Goal: Book appointment/travel/reservation

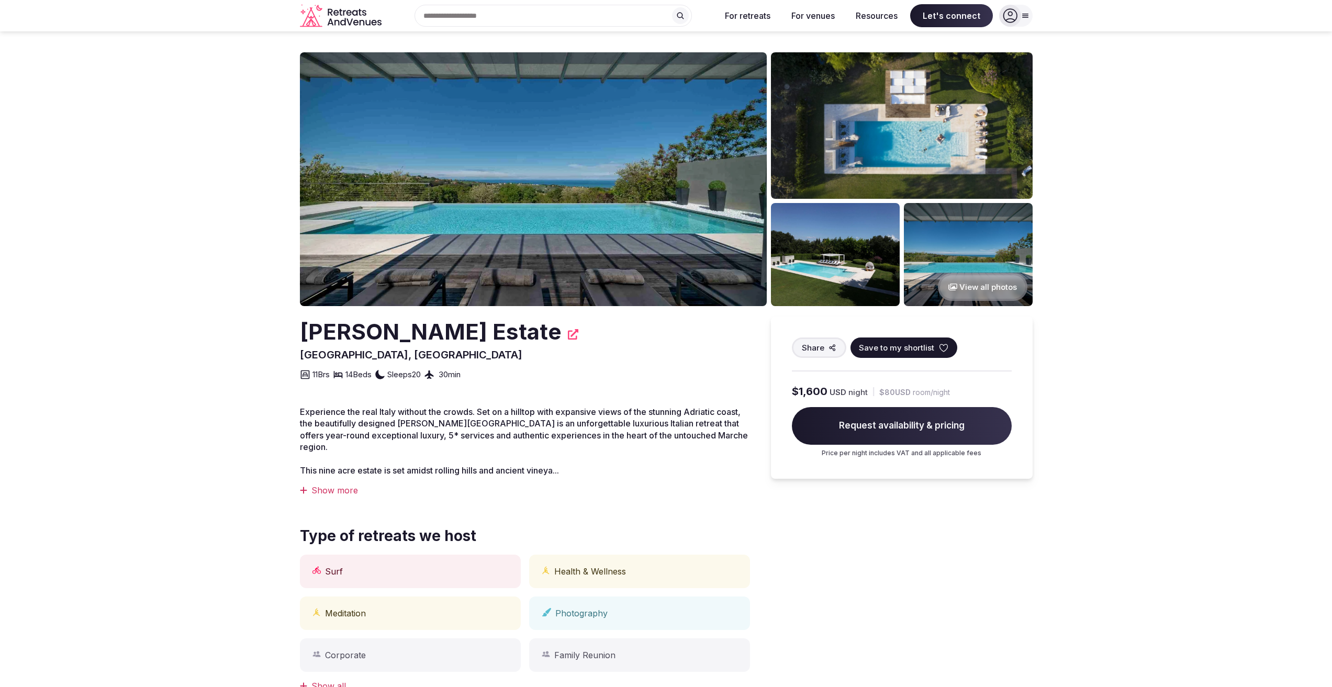
click at [512, 200] on img at bounding box center [533, 179] width 467 height 254
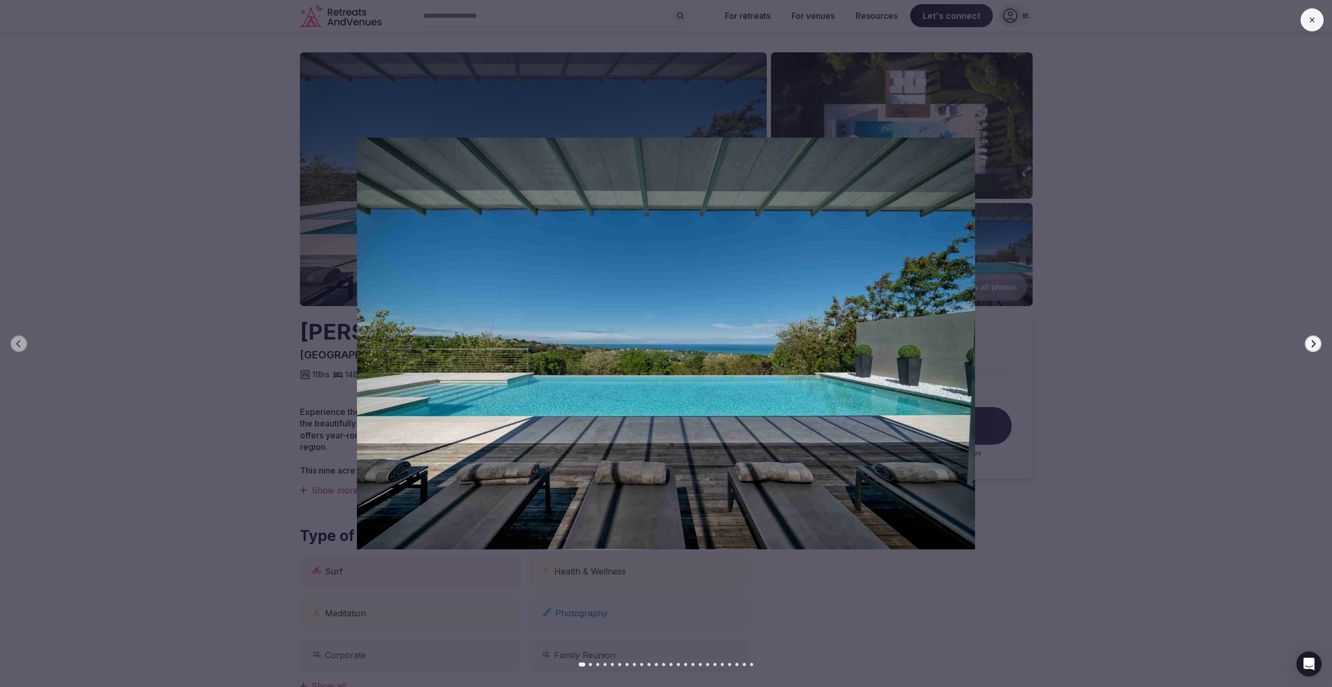
click at [1315, 344] on icon "button" at bounding box center [1313, 343] width 4 height 7
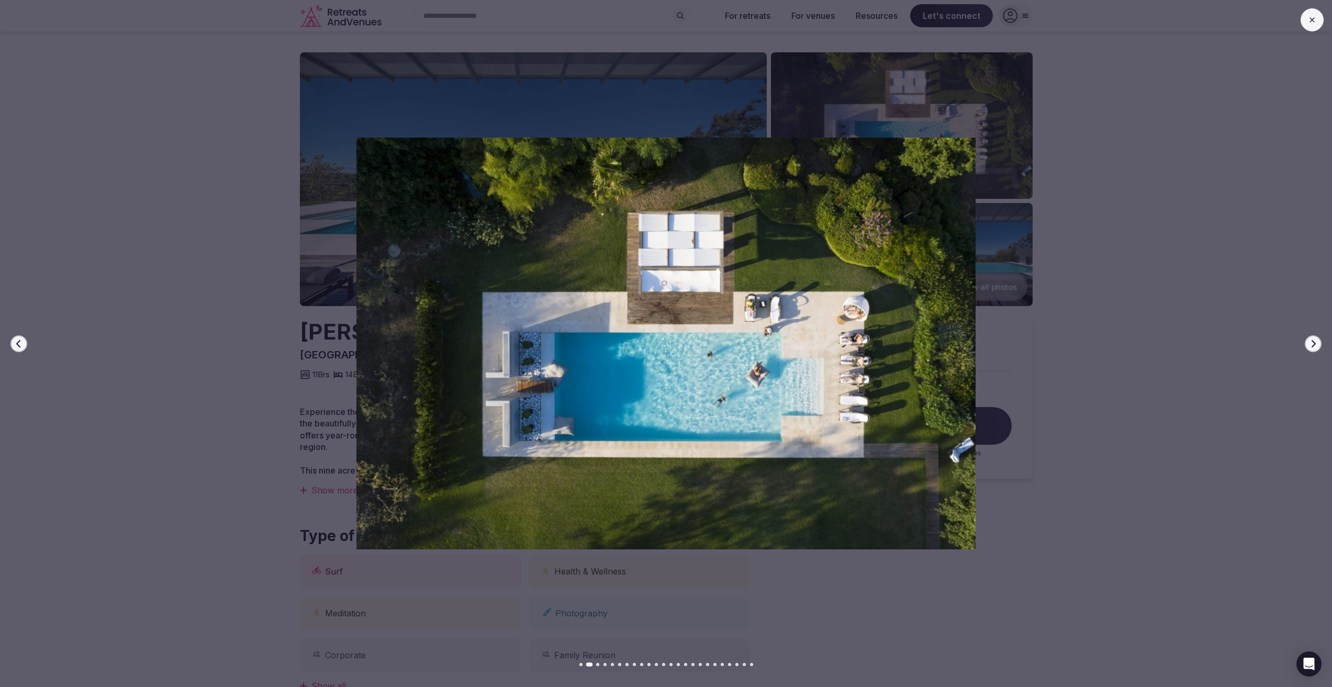
click at [1315, 344] on icon "button" at bounding box center [1313, 343] width 4 height 7
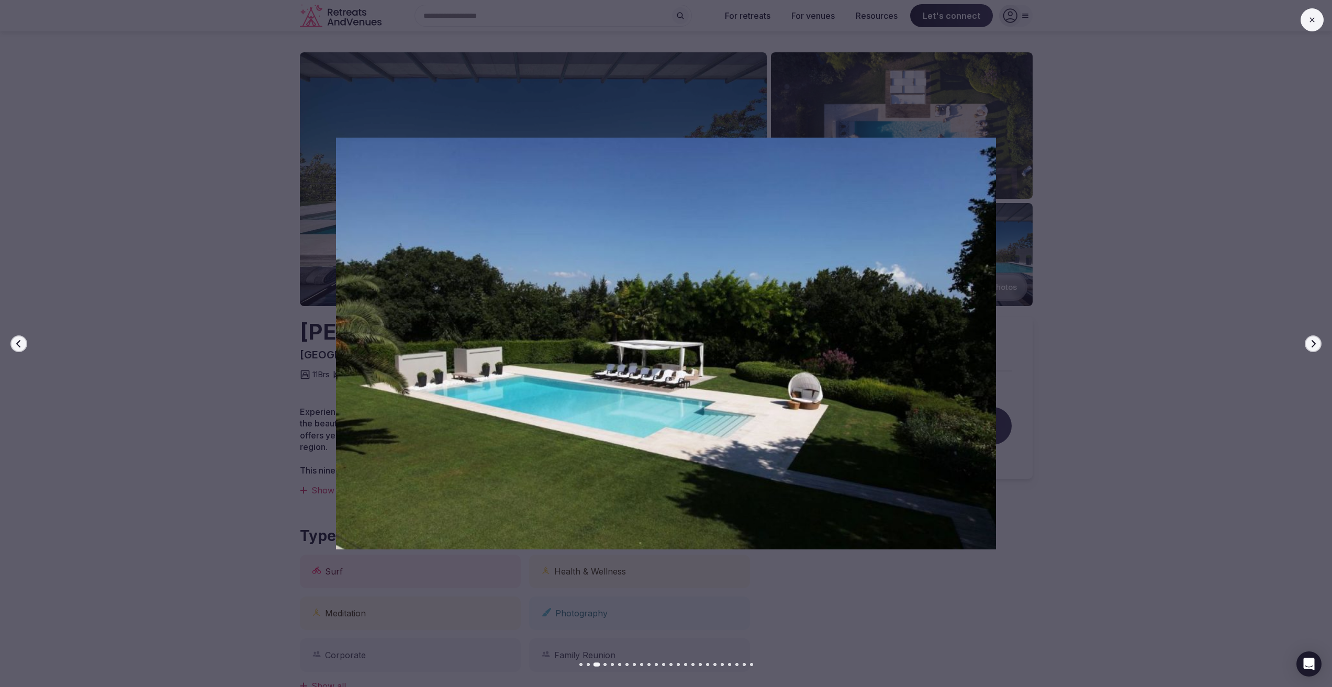
click at [1315, 344] on icon "button" at bounding box center [1313, 343] width 4 height 7
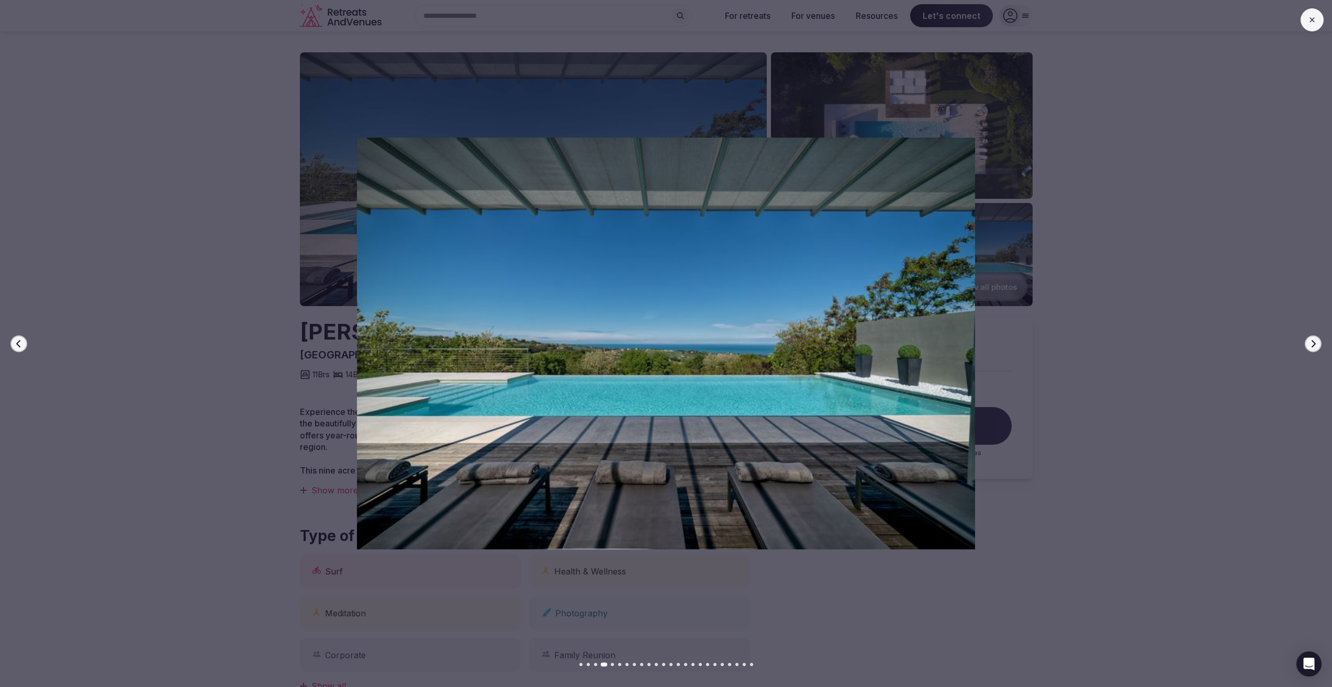
click at [1315, 344] on icon "button" at bounding box center [1313, 343] width 4 height 7
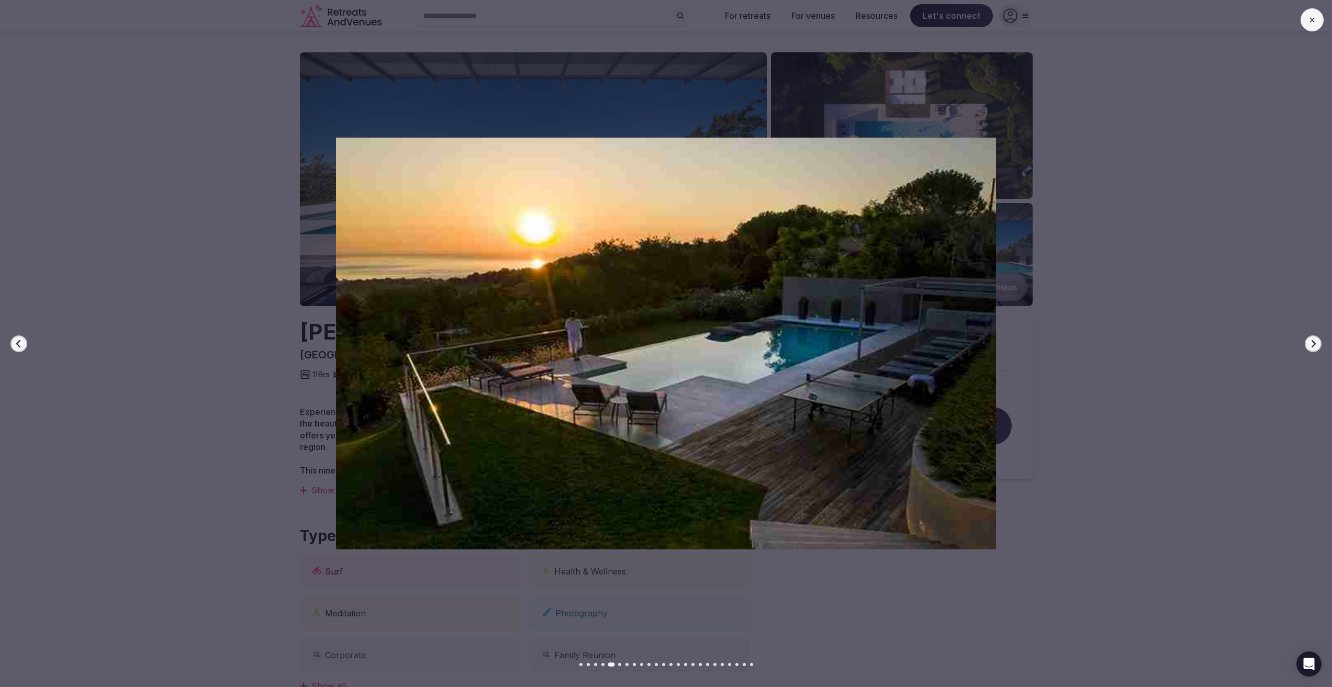
click at [1315, 344] on icon "button" at bounding box center [1313, 343] width 4 height 7
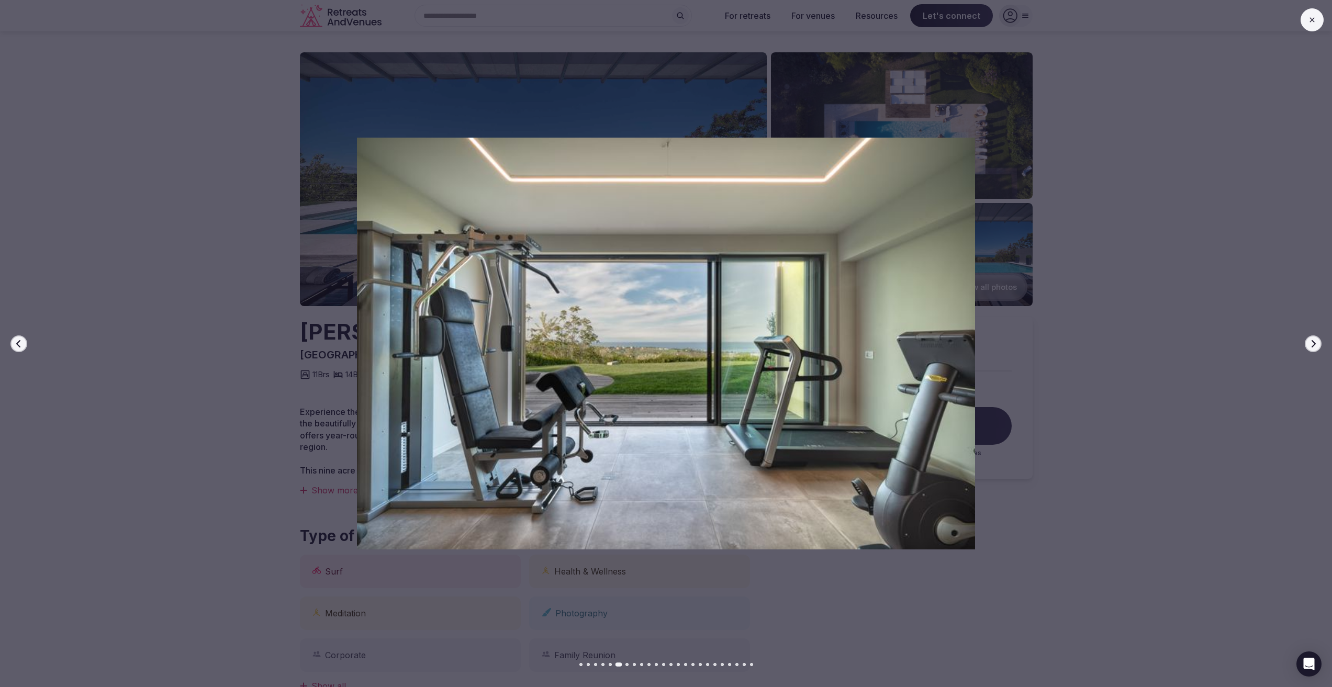
click at [1315, 344] on icon "button" at bounding box center [1313, 343] width 4 height 7
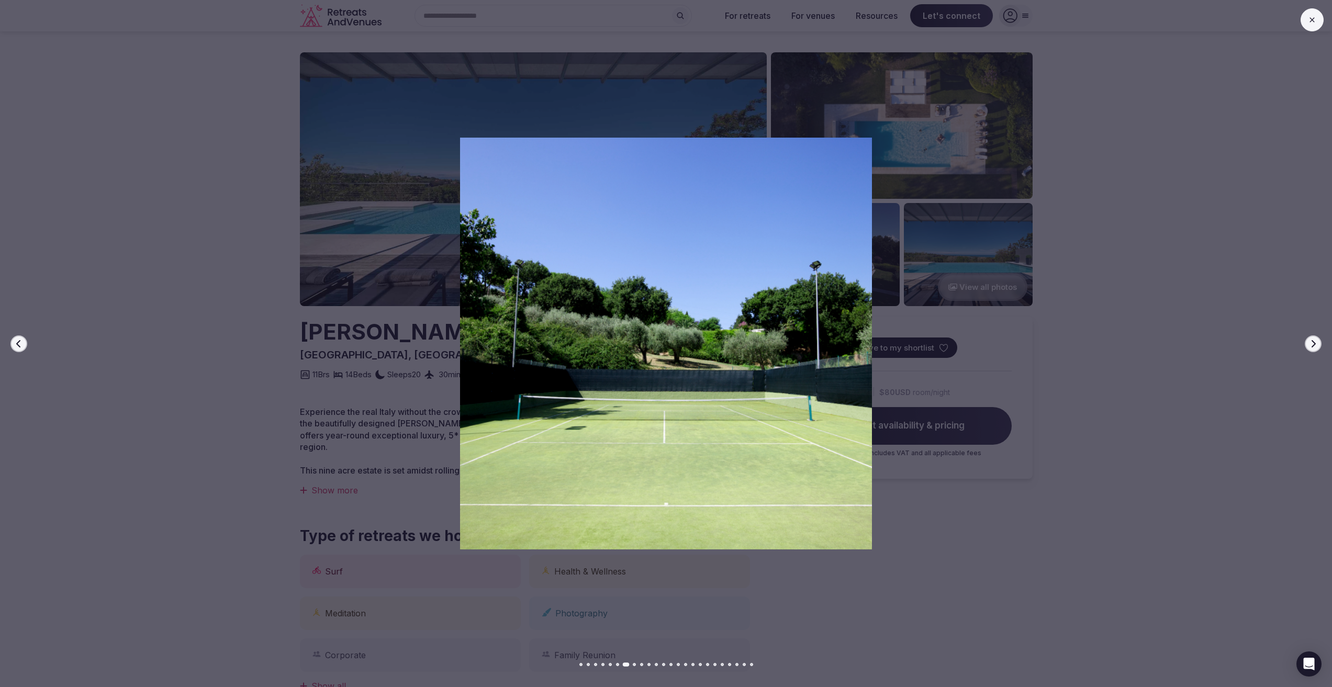
click at [1315, 344] on icon "button" at bounding box center [1313, 343] width 4 height 7
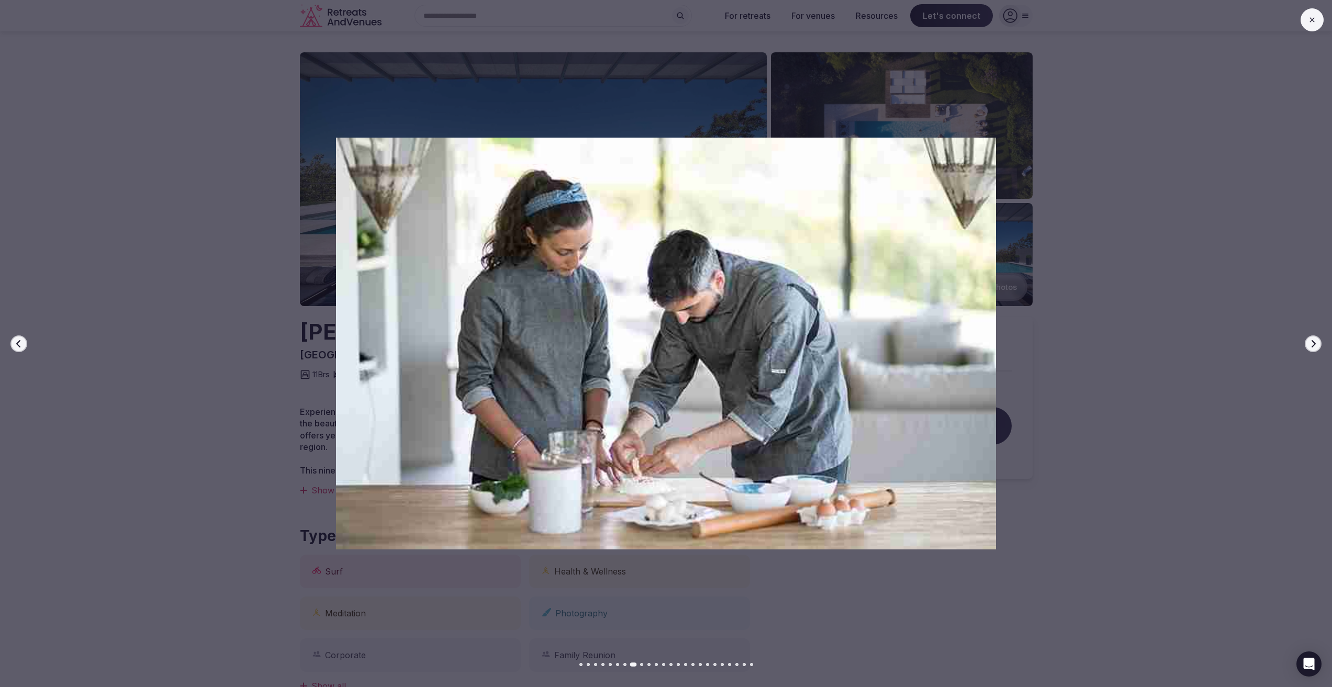
click at [1315, 344] on icon "button" at bounding box center [1313, 343] width 4 height 7
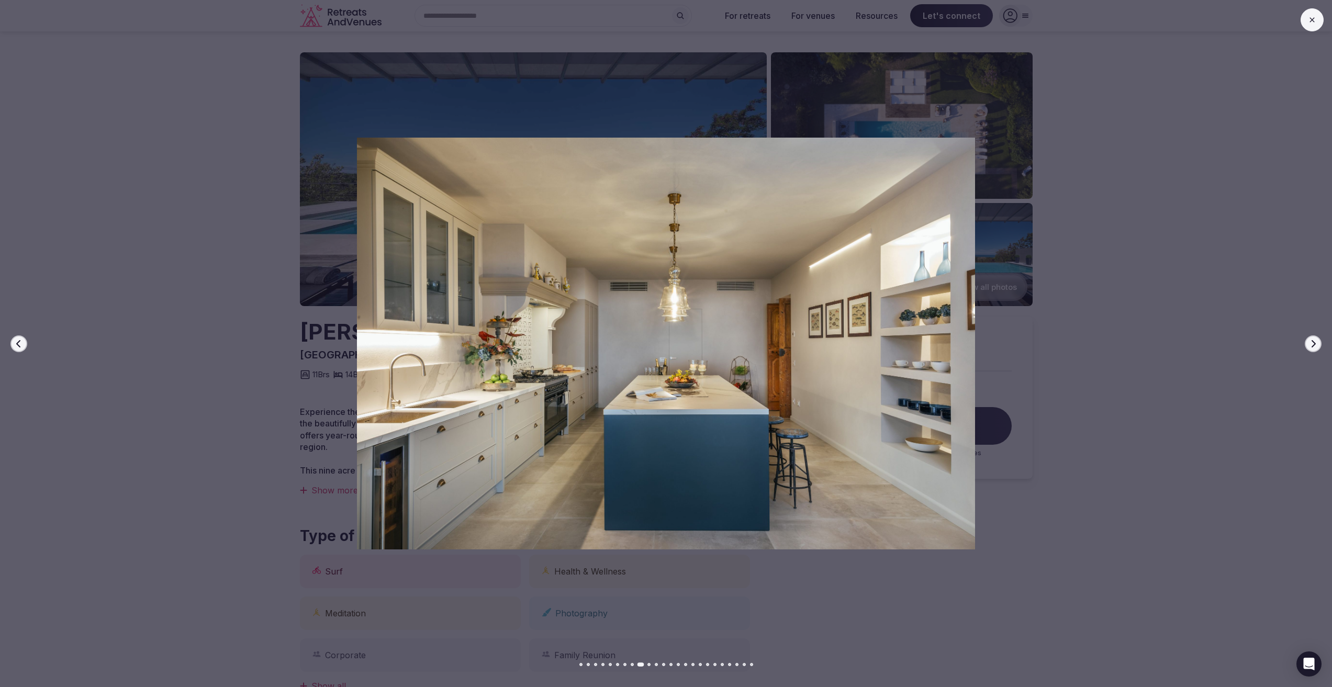
click at [1315, 344] on icon "button" at bounding box center [1313, 343] width 4 height 7
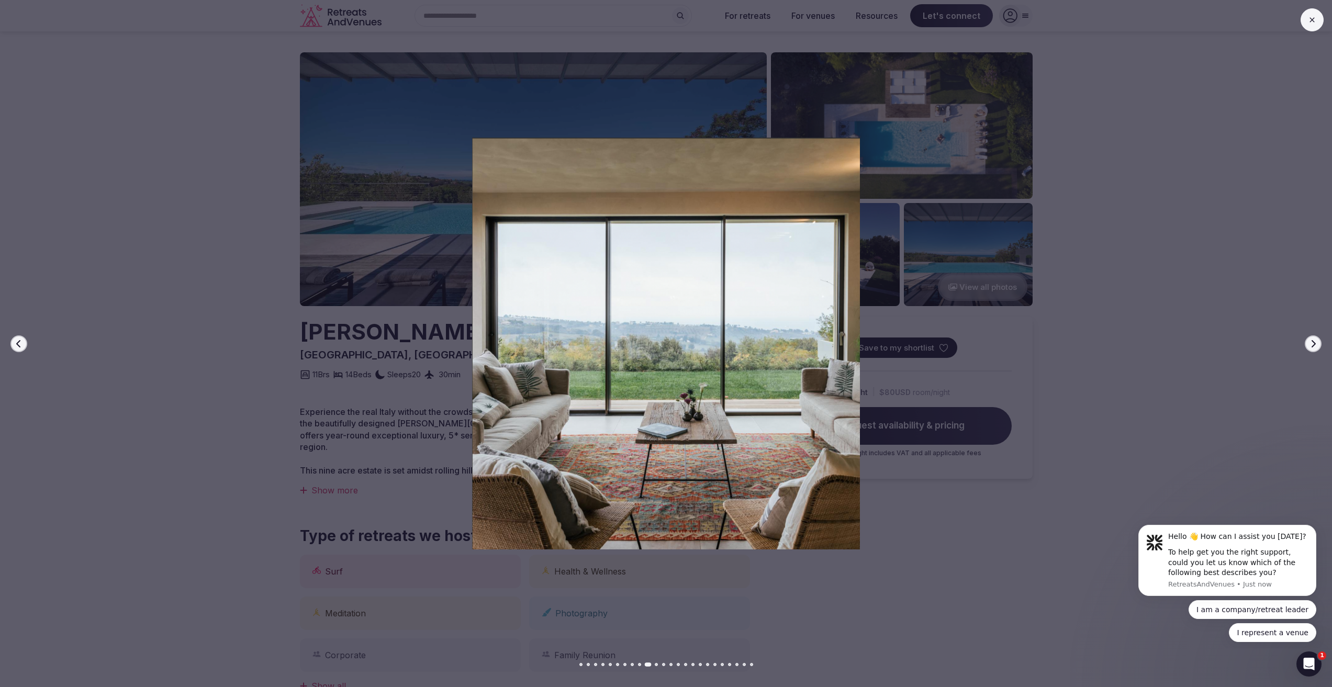
click at [1315, 344] on icon "button" at bounding box center [1313, 343] width 4 height 7
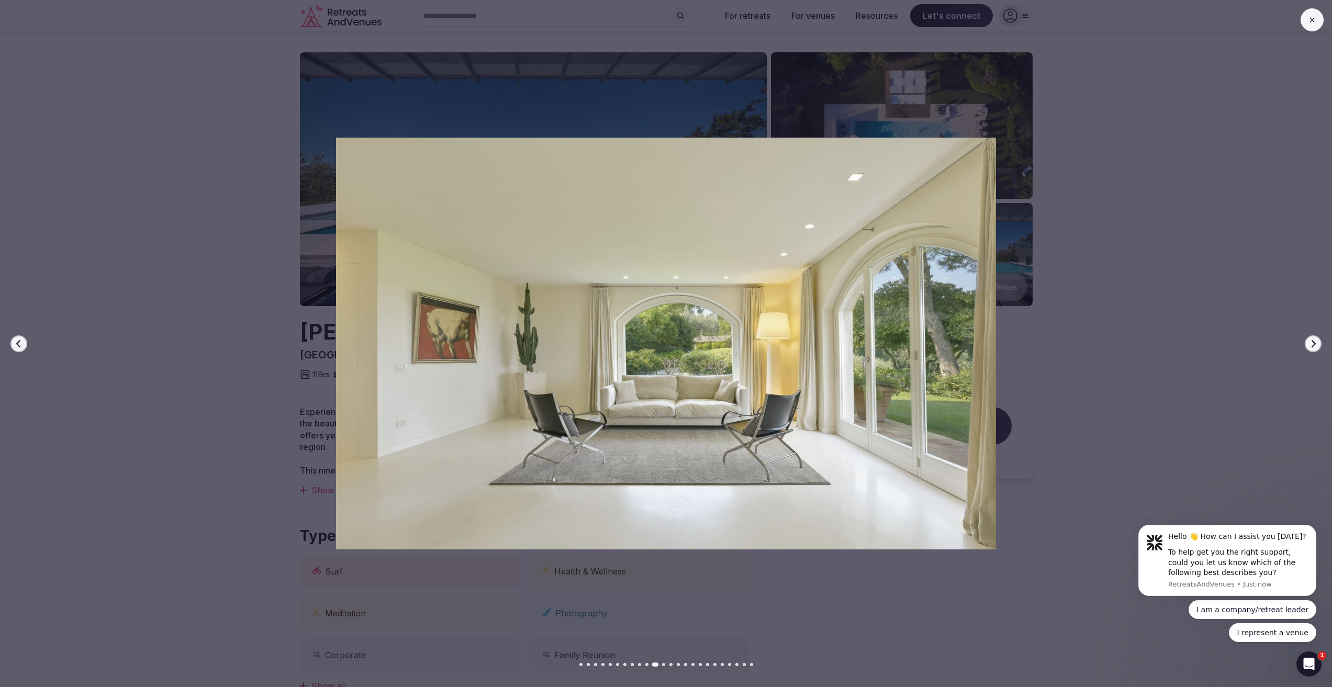
click at [1315, 344] on icon "button" at bounding box center [1313, 343] width 4 height 7
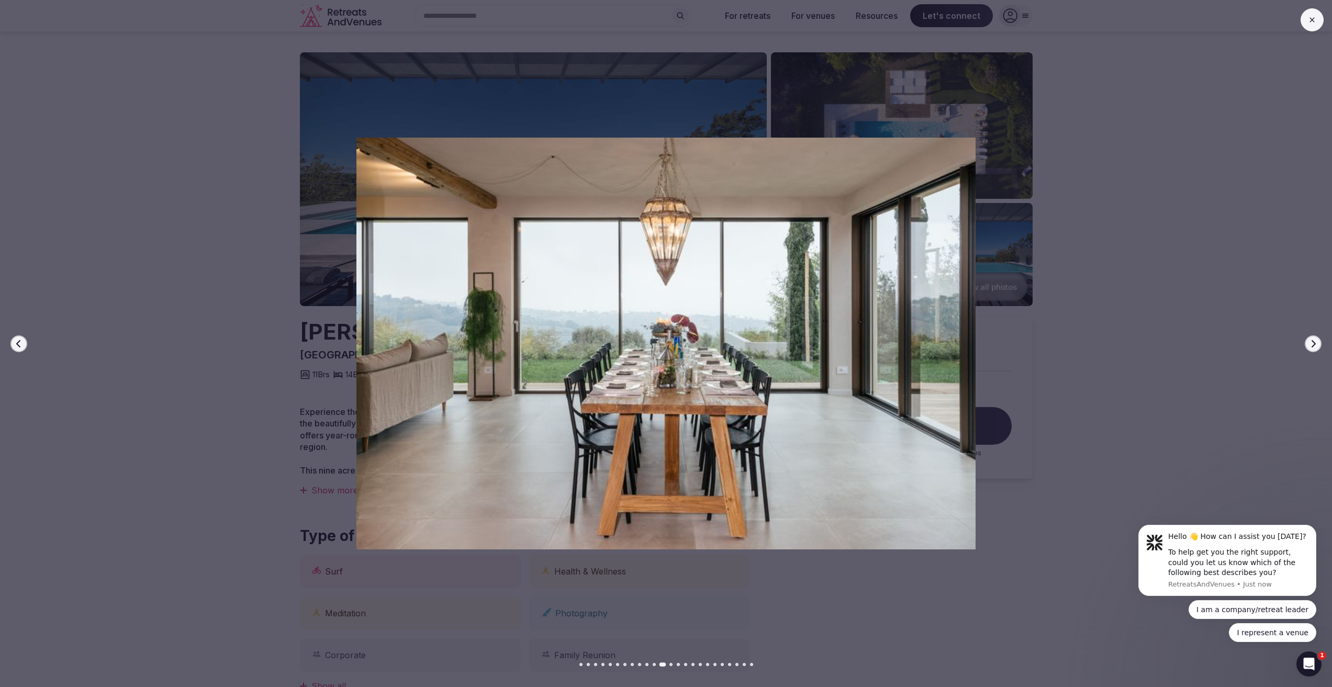
click at [1315, 344] on icon "button" at bounding box center [1313, 343] width 4 height 7
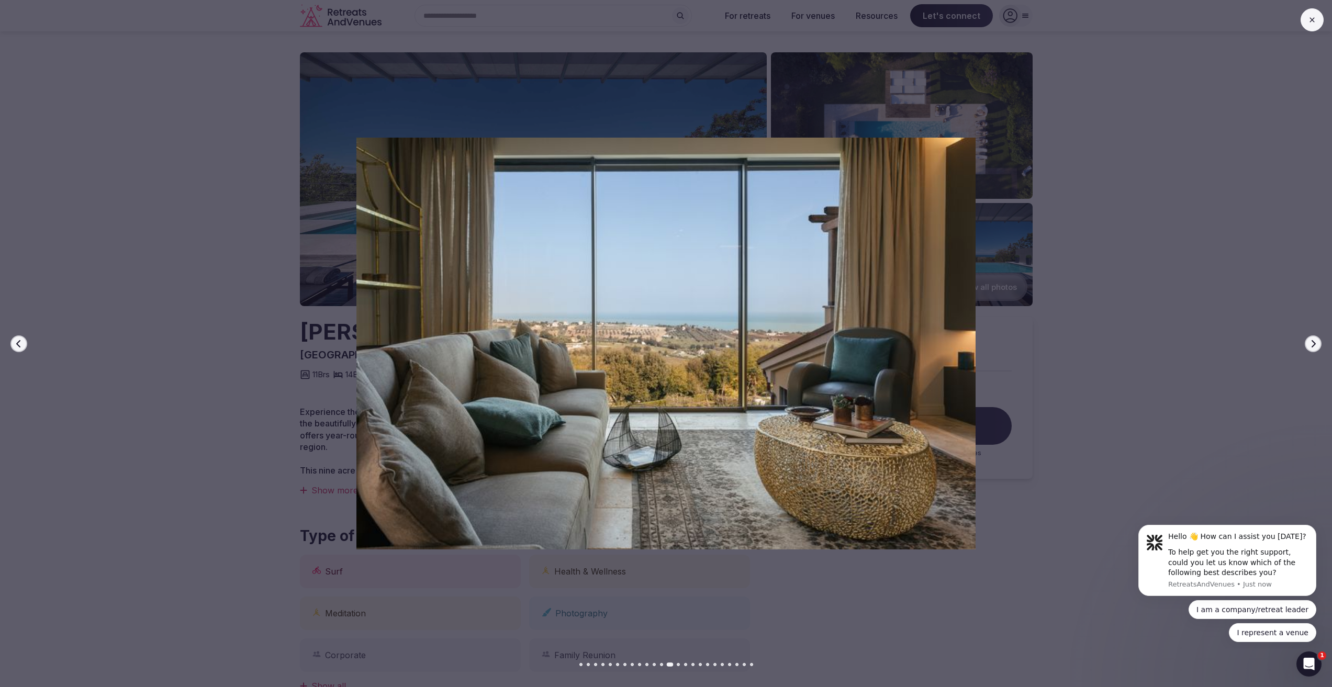
click at [1315, 344] on icon "button" at bounding box center [1313, 343] width 4 height 7
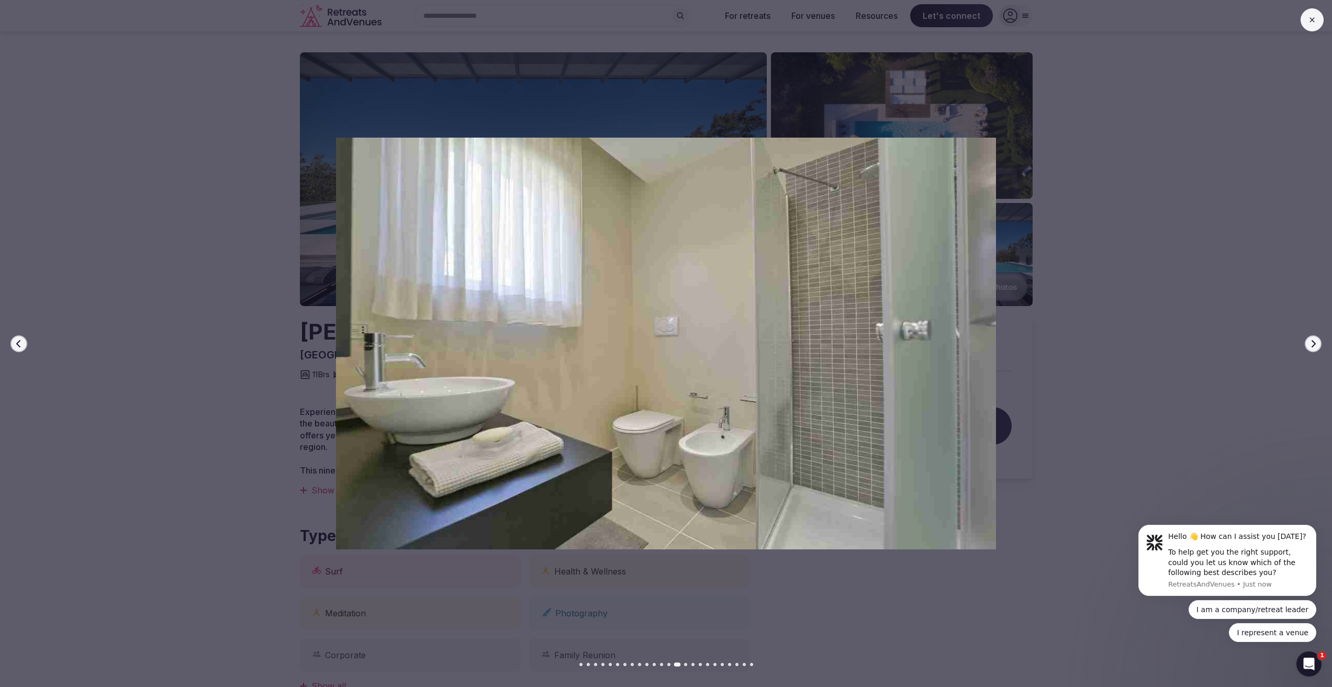
click at [1315, 344] on icon "button" at bounding box center [1313, 343] width 4 height 7
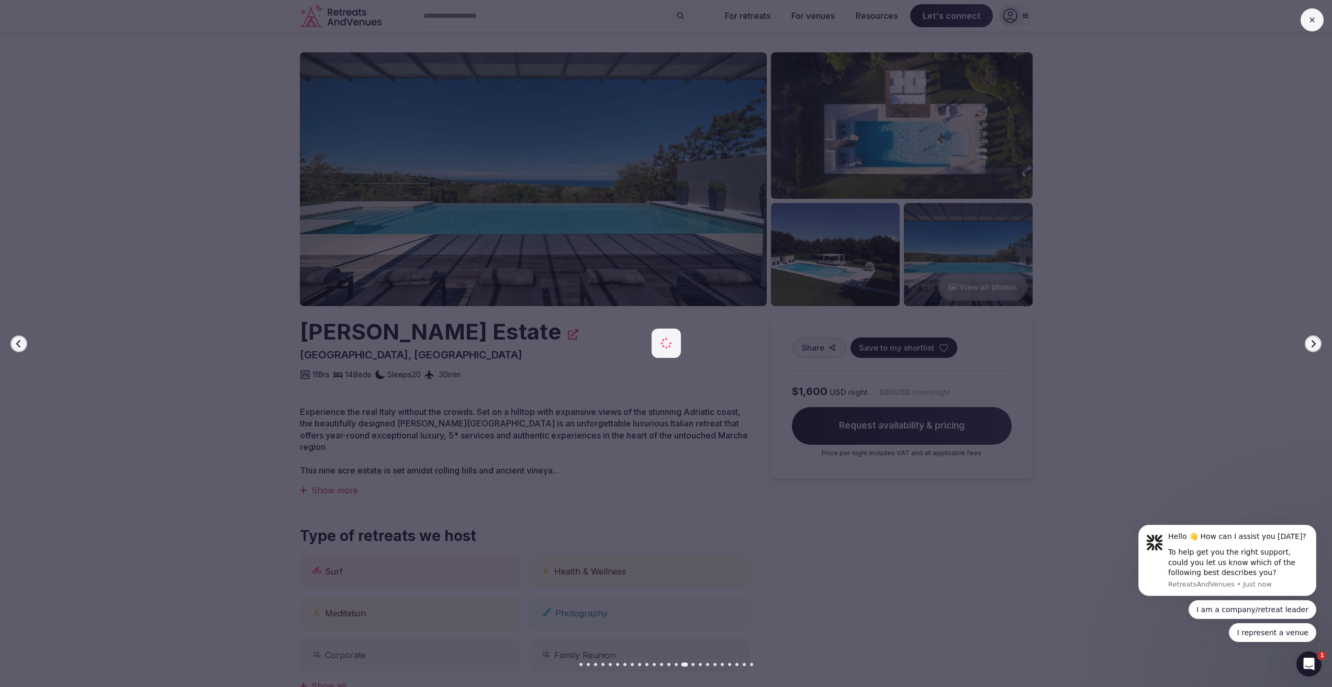
click at [1315, 344] on icon "button" at bounding box center [1313, 343] width 4 height 7
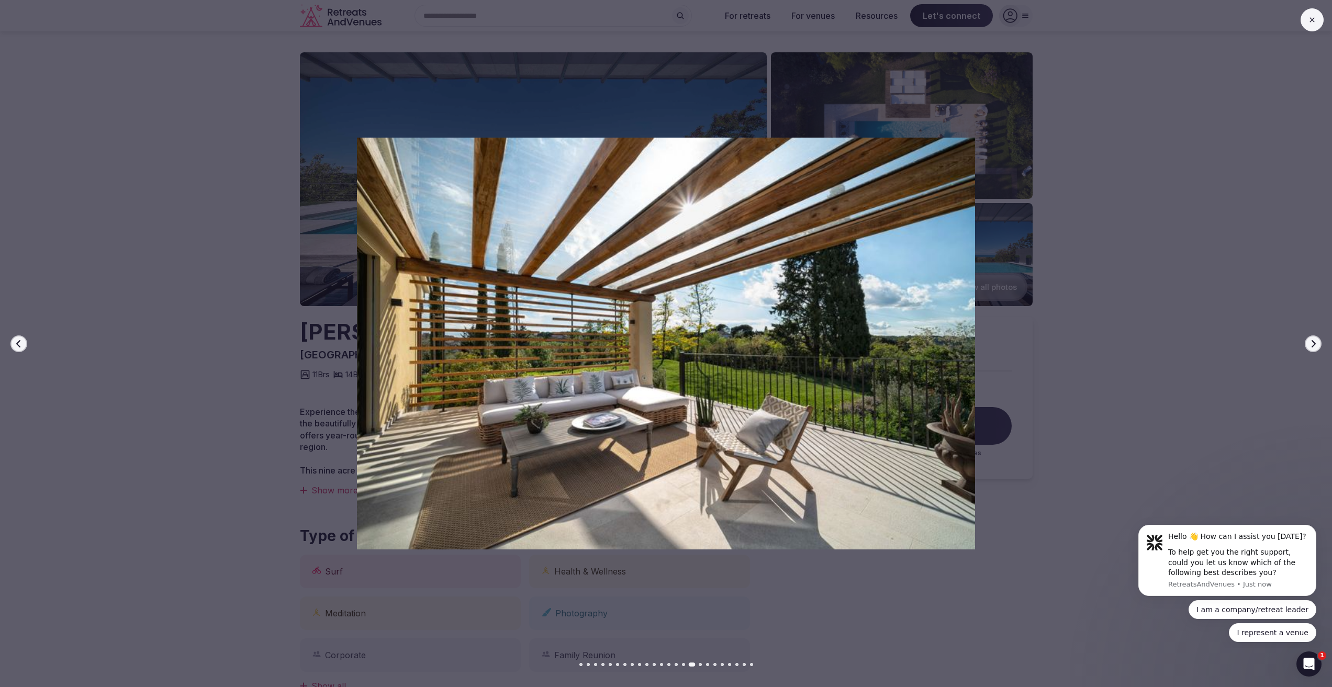
click at [1315, 344] on icon "button" at bounding box center [1313, 343] width 4 height 7
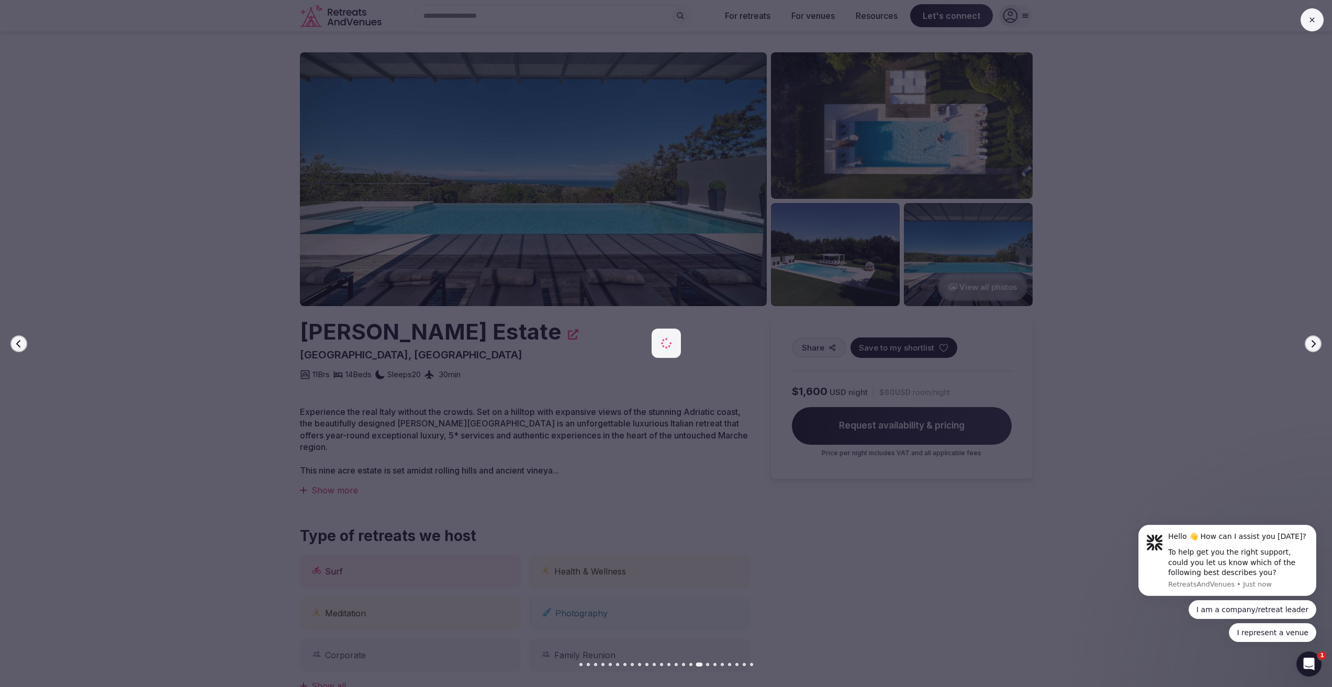
click at [1315, 344] on icon "button" at bounding box center [1313, 343] width 4 height 7
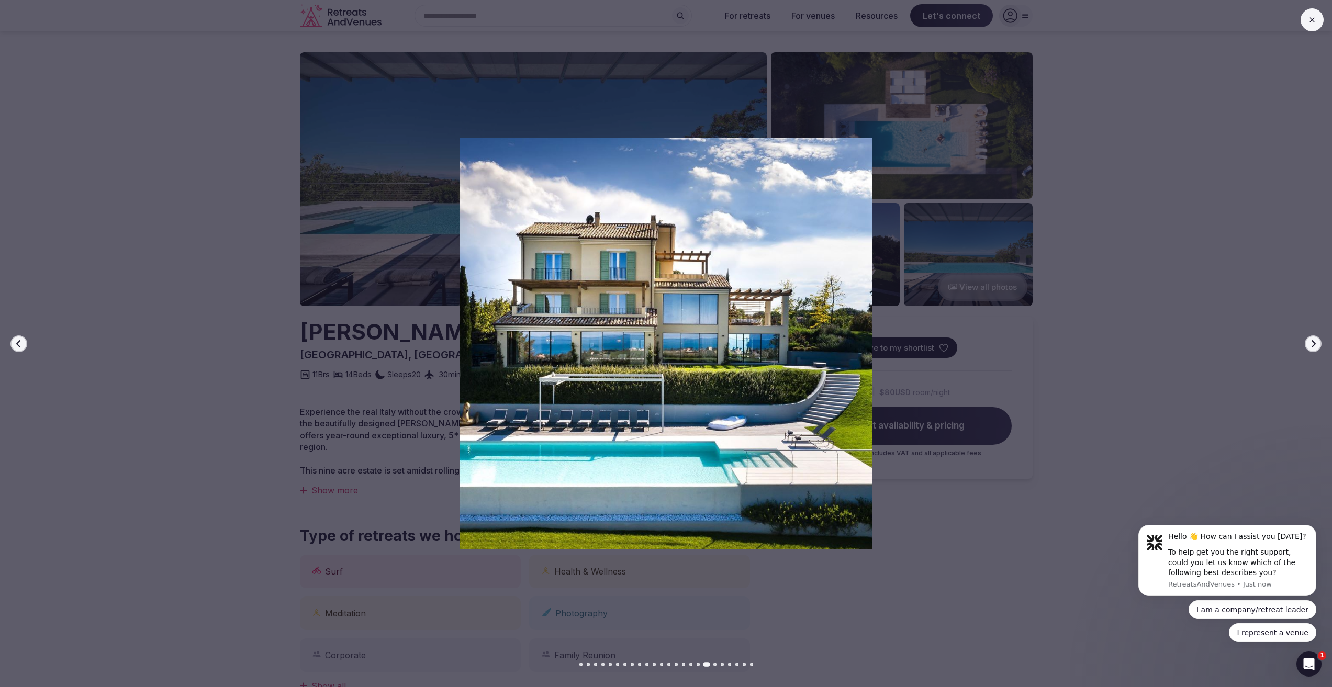
click at [1315, 344] on icon "button" at bounding box center [1313, 344] width 8 height 8
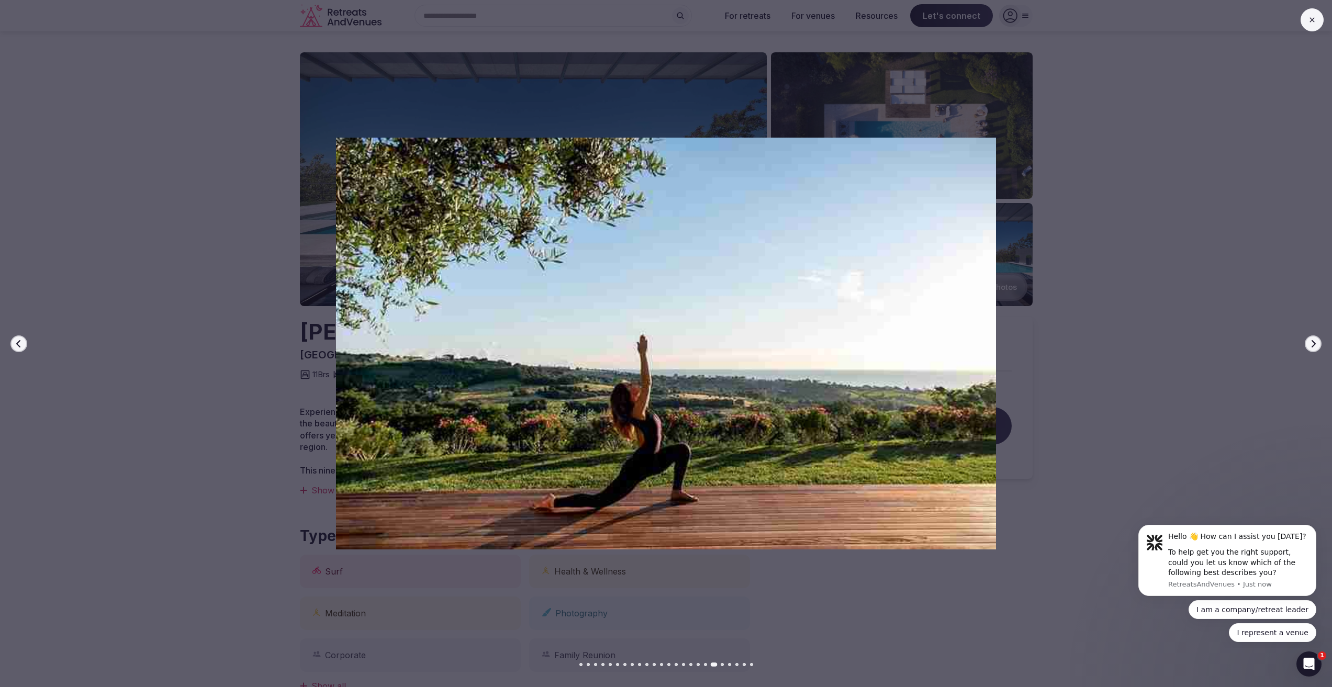
click at [1315, 344] on icon "button" at bounding box center [1313, 344] width 8 height 8
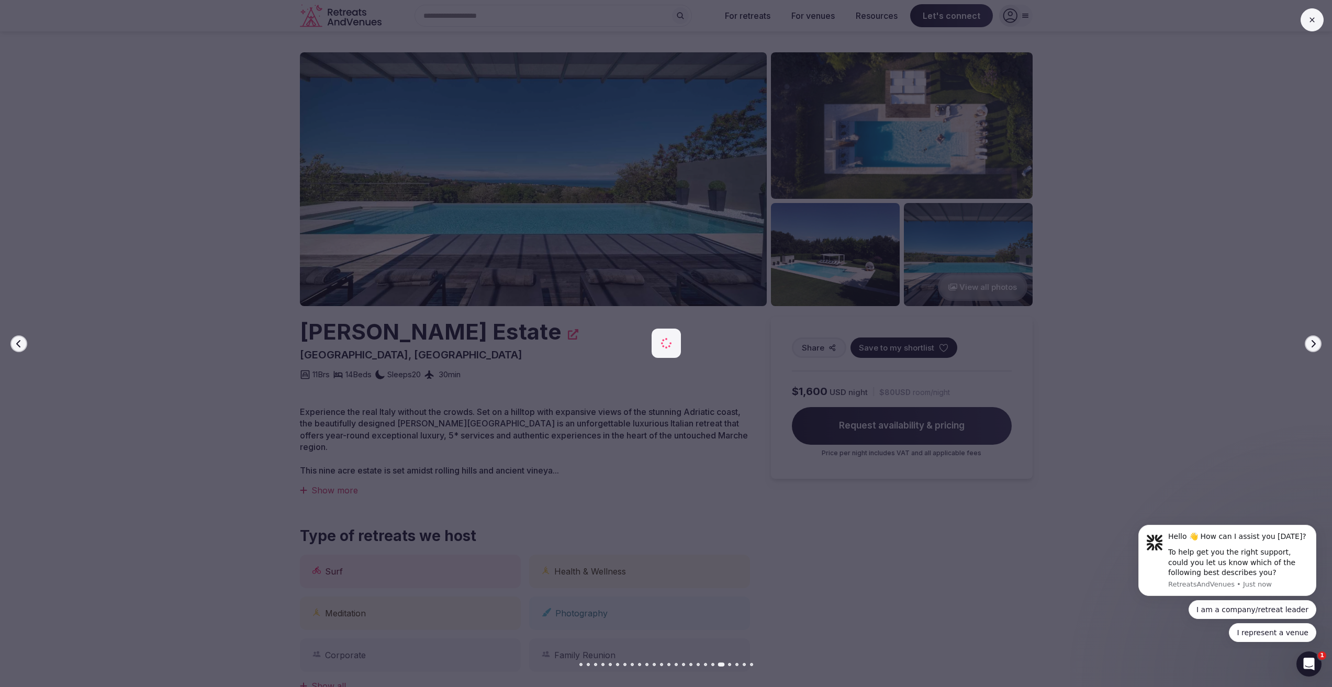
click at [1315, 344] on icon "button" at bounding box center [1313, 344] width 8 height 8
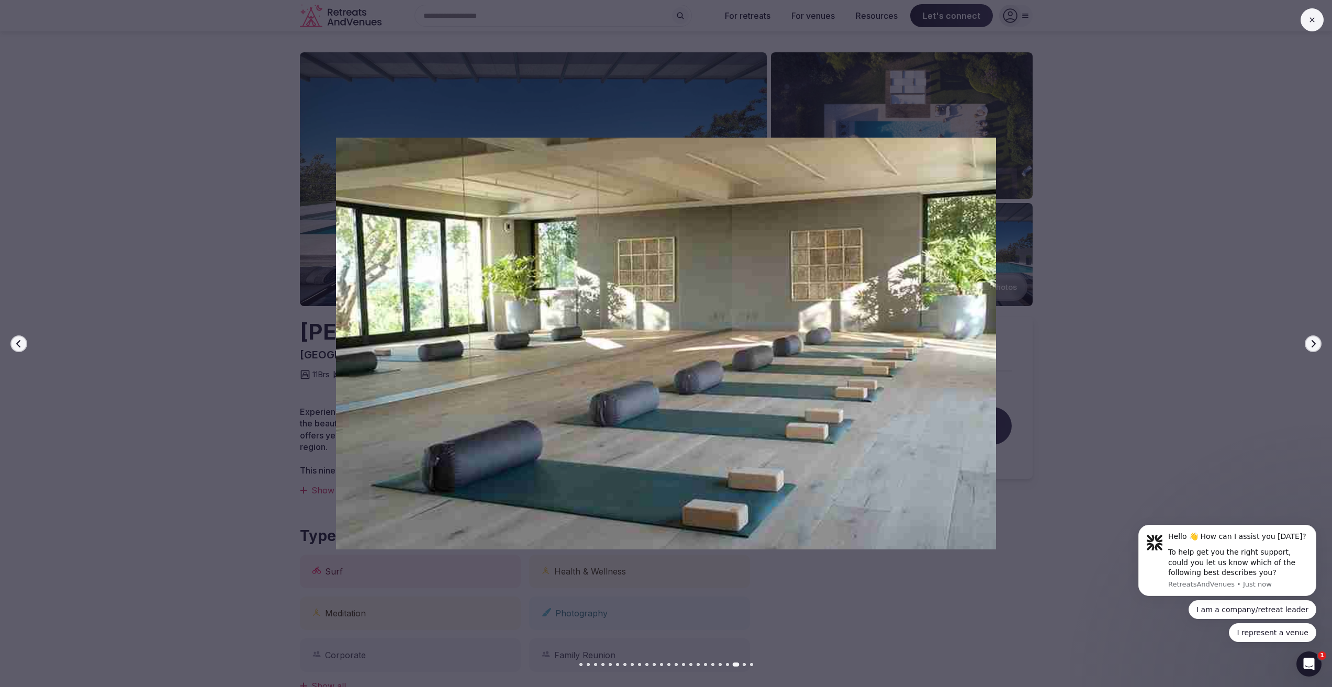
click at [1315, 344] on icon "button" at bounding box center [1313, 344] width 8 height 8
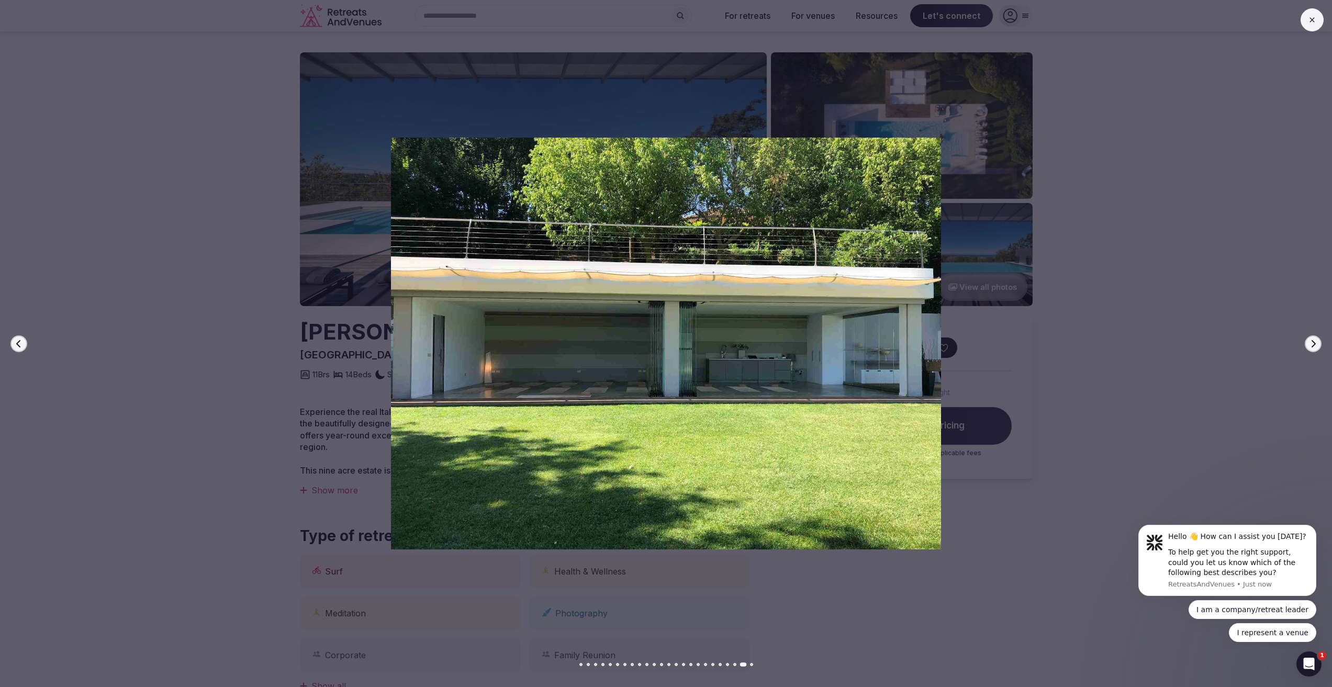
click at [1315, 344] on icon "button" at bounding box center [1313, 344] width 8 height 8
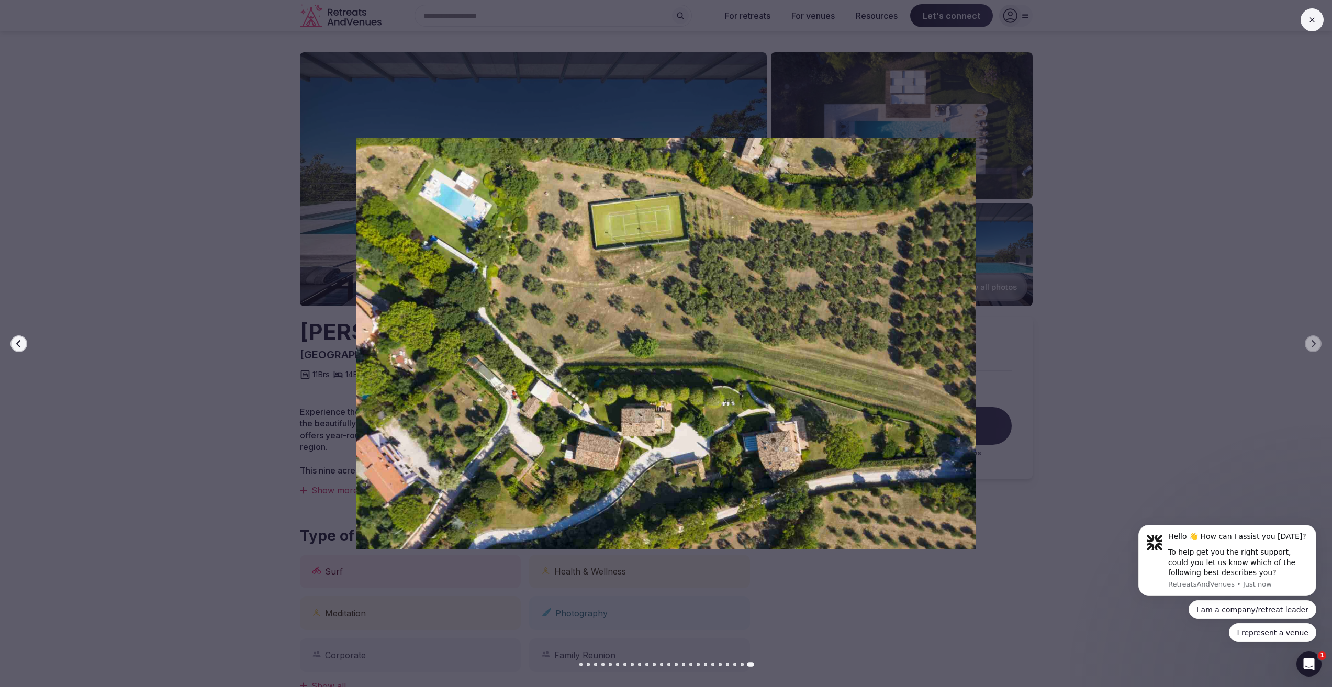
click at [1314, 25] on button at bounding box center [1311, 19] width 23 height 23
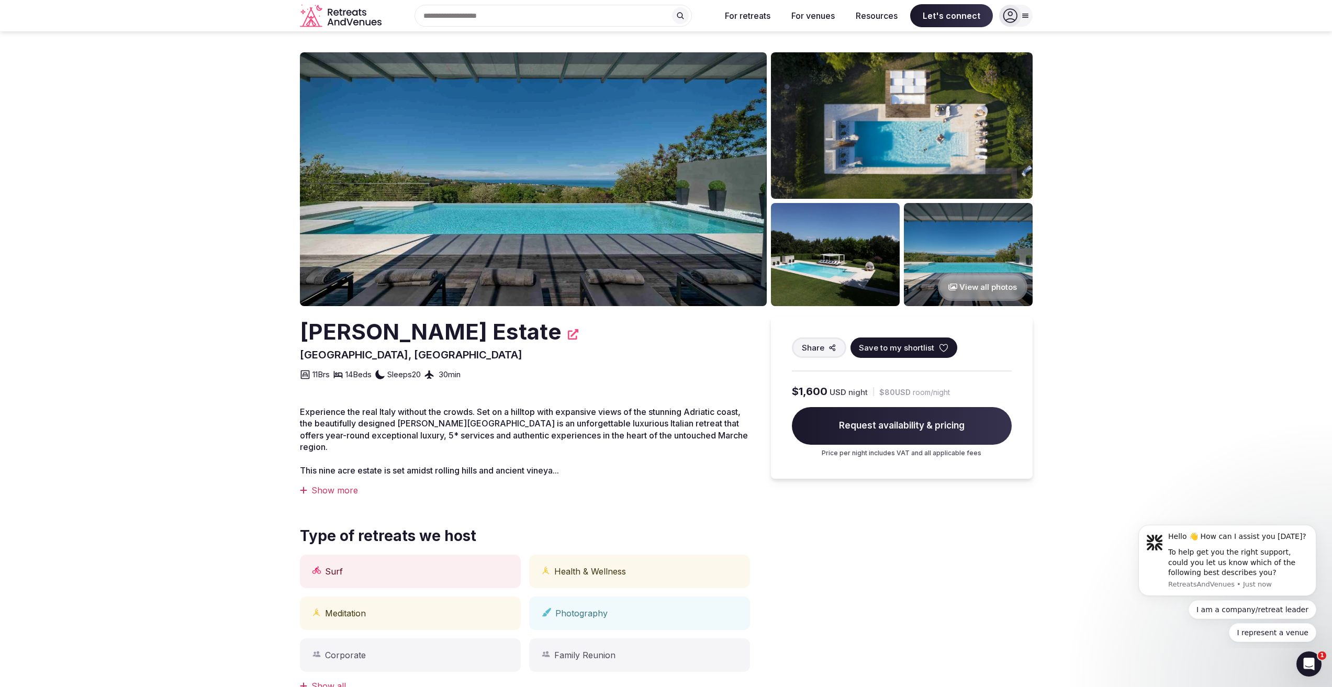
click at [888, 419] on span "Request availability & pricing" at bounding box center [902, 426] width 220 height 38
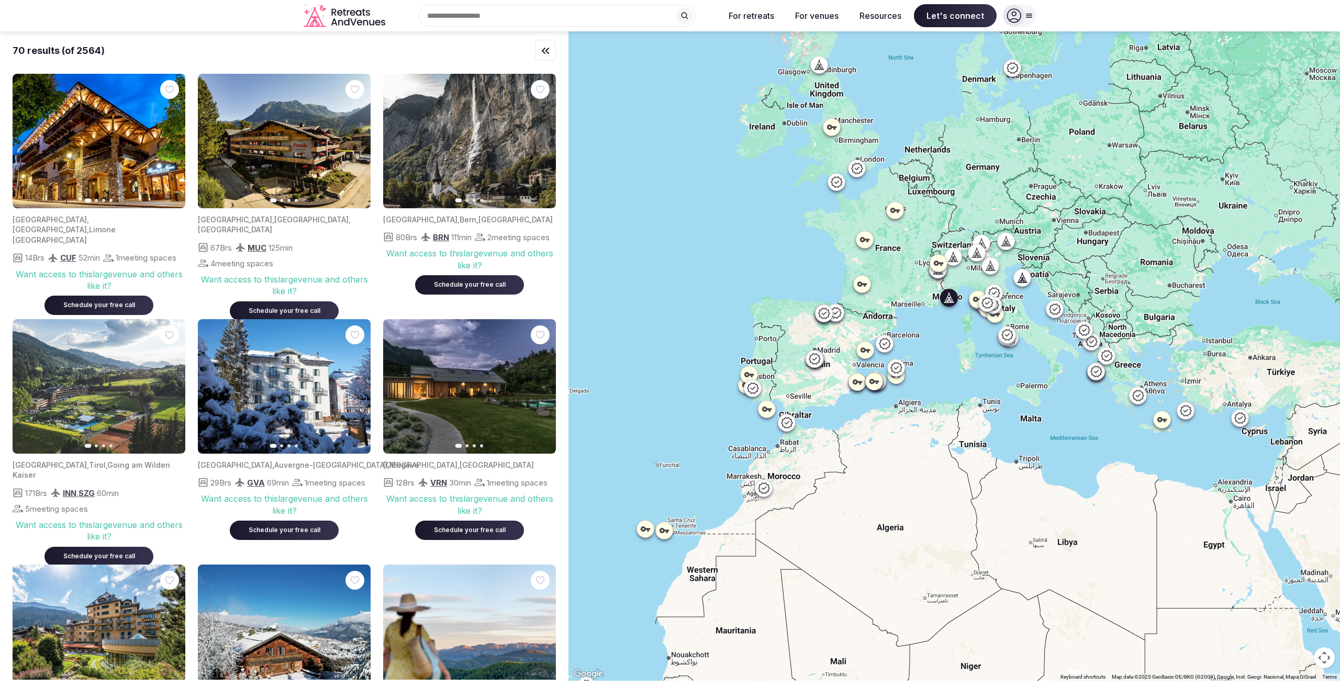
click at [171, 142] on icon "button" at bounding box center [170, 141] width 8 height 8
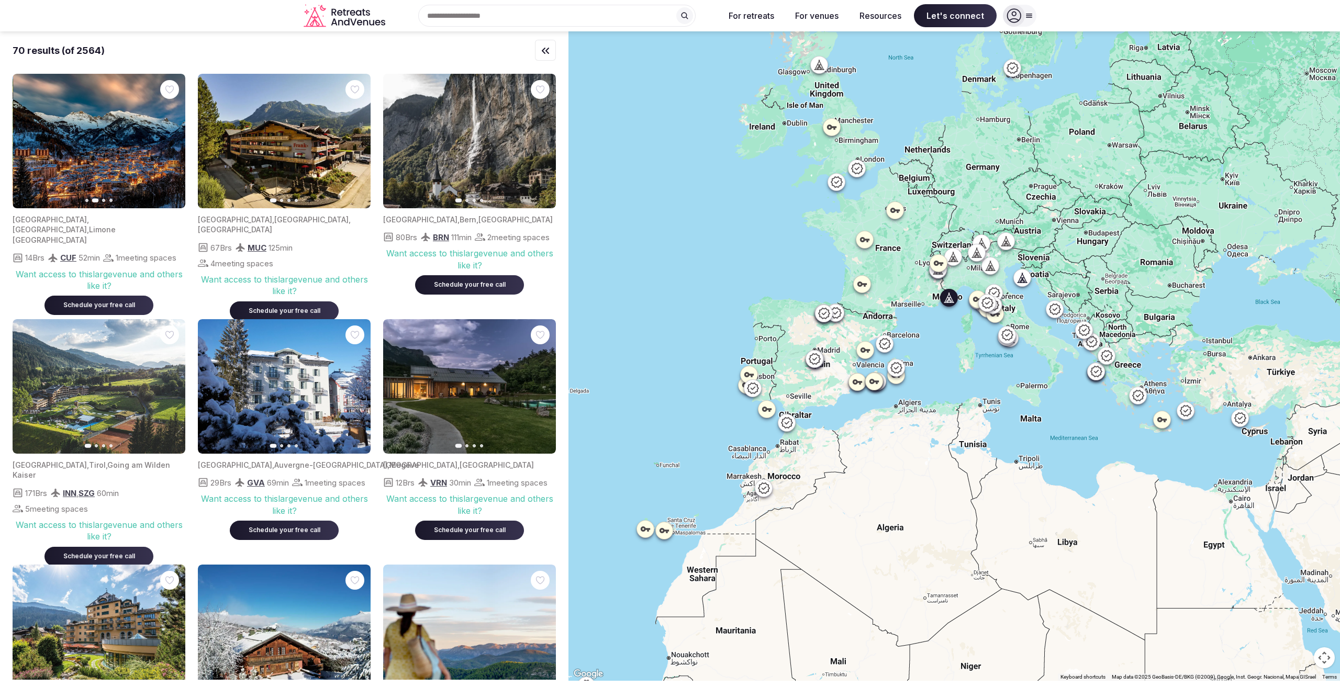
click at [171, 142] on icon "button" at bounding box center [170, 141] width 8 height 8
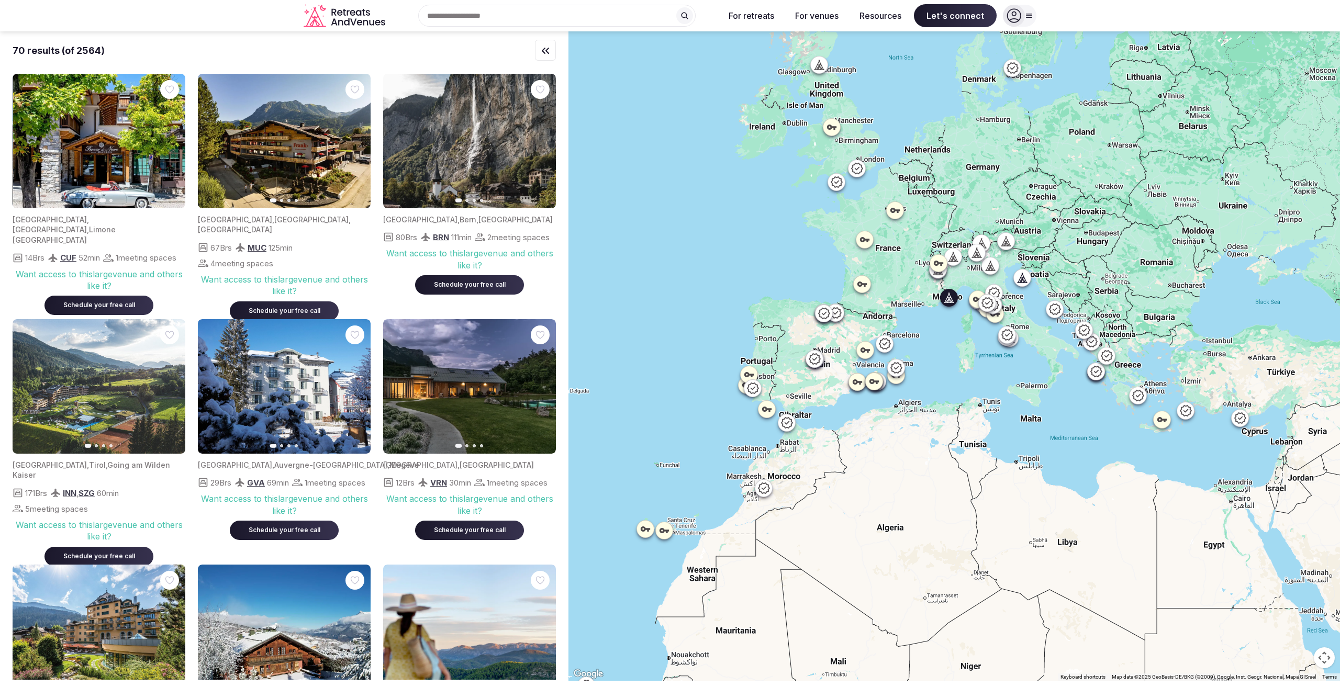
click at [171, 142] on icon "button" at bounding box center [170, 141] width 8 height 8
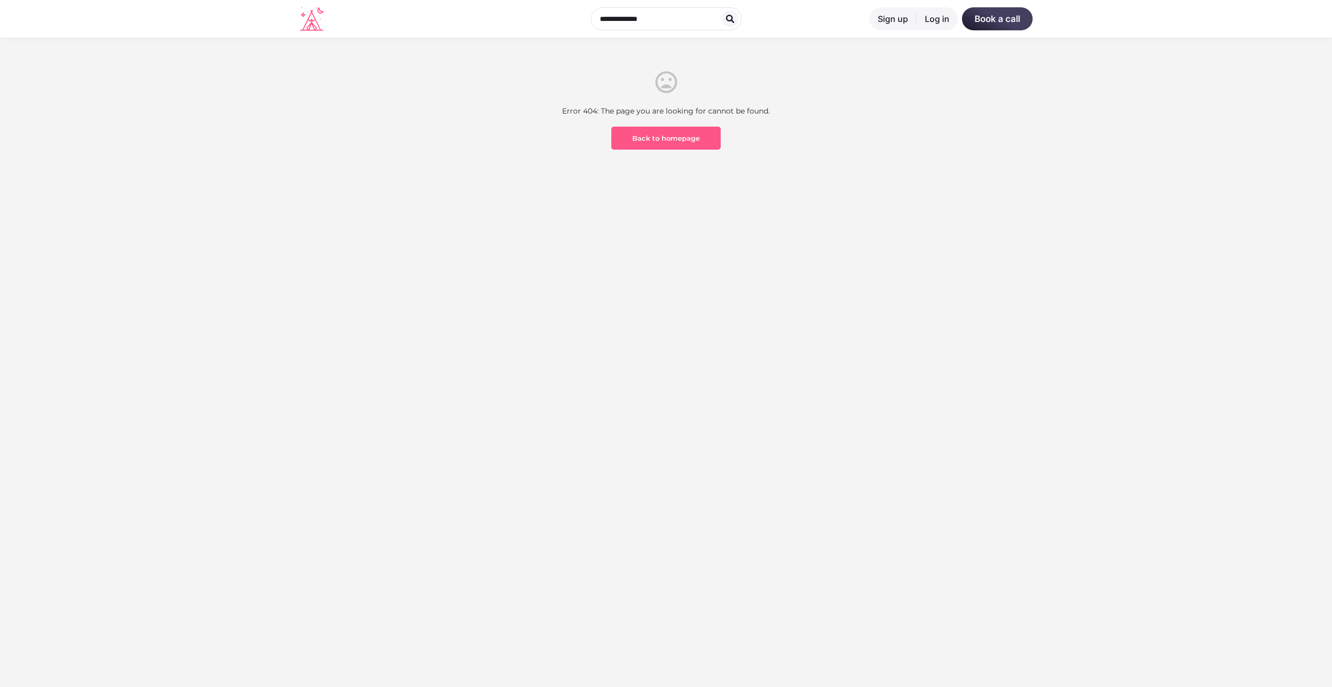
click at [691, 133] on link "Back to homepage" at bounding box center [665, 138] width 109 height 23
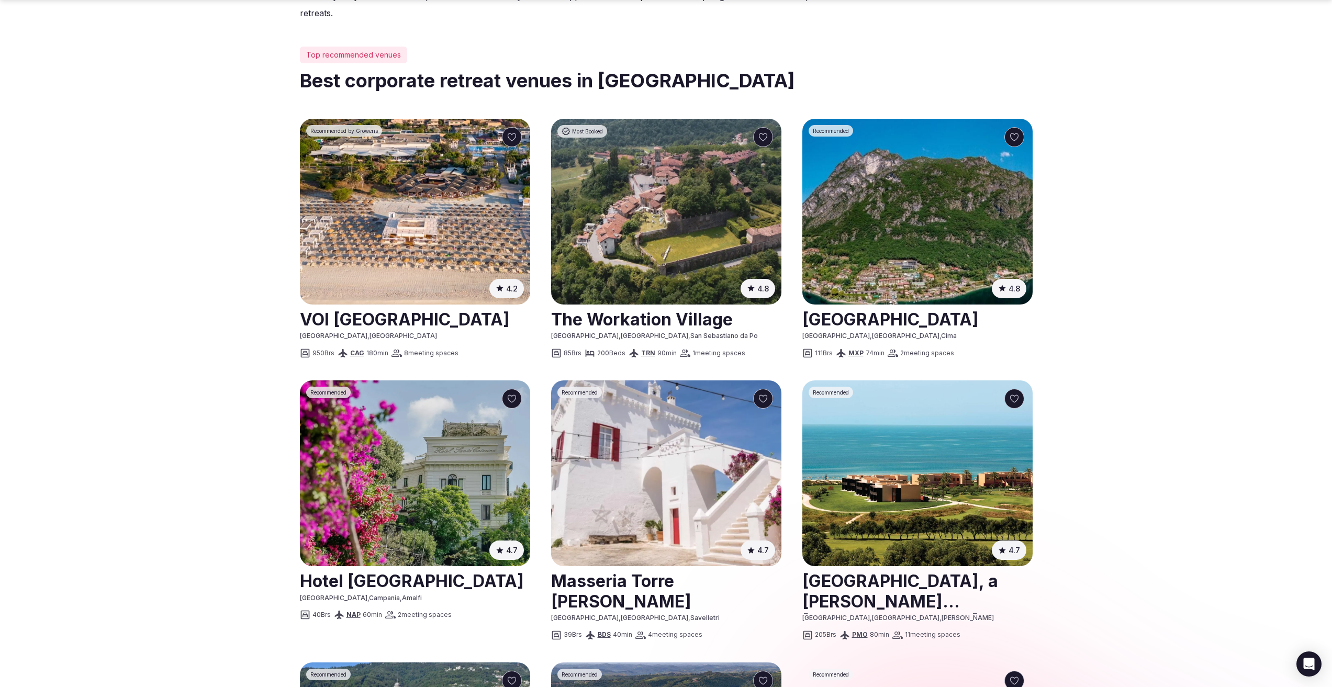
scroll to position [523, 0]
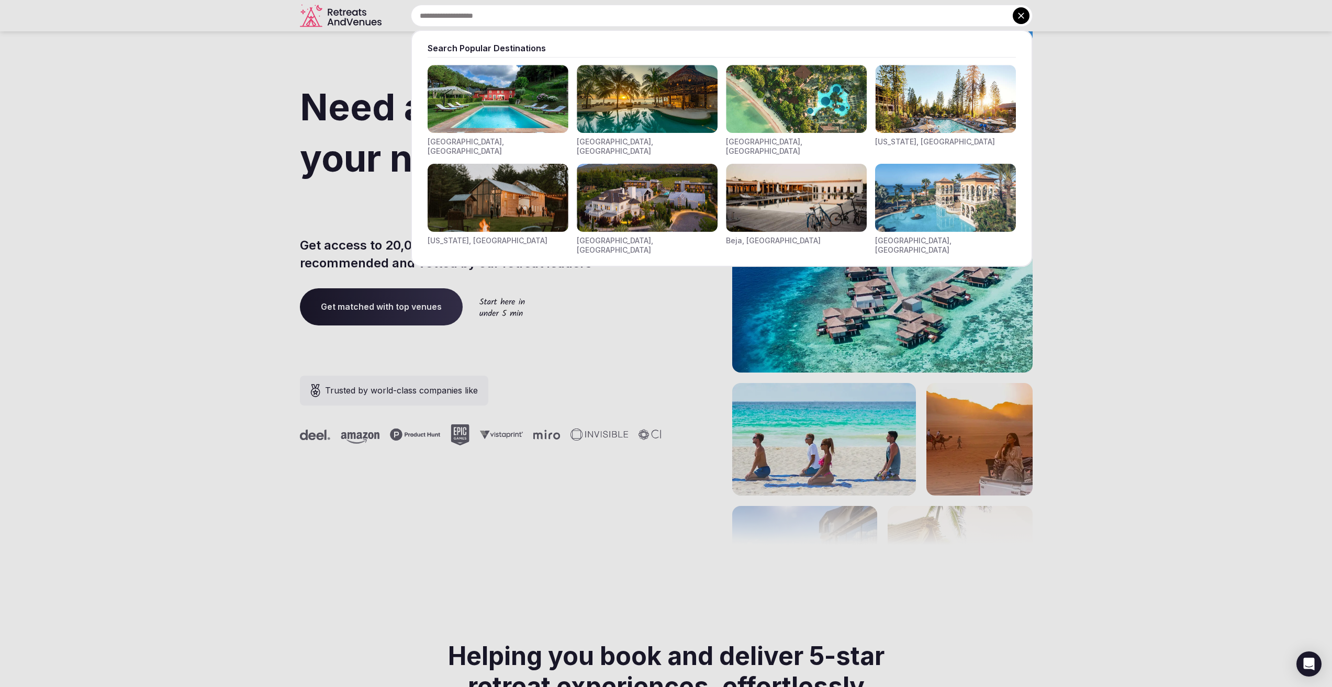
click at [577, 18] on input "text" at bounding box center [722, 16] width 622 height 22
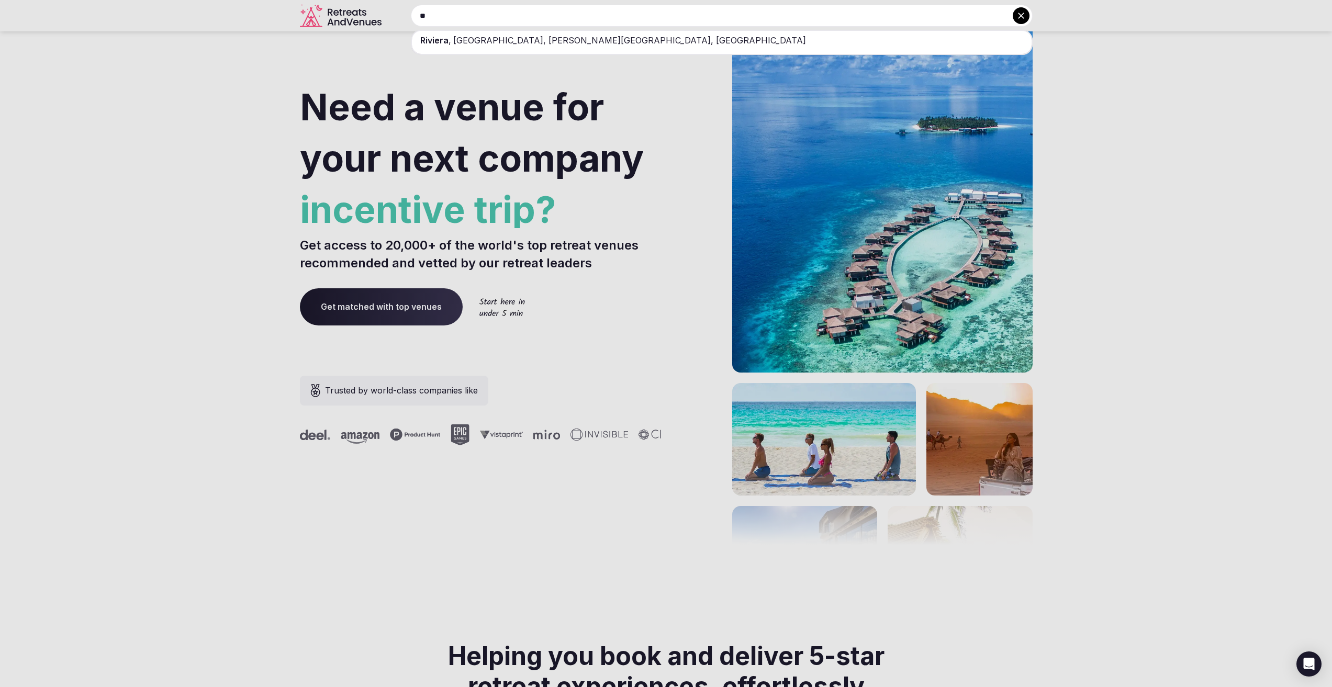
type input "*"
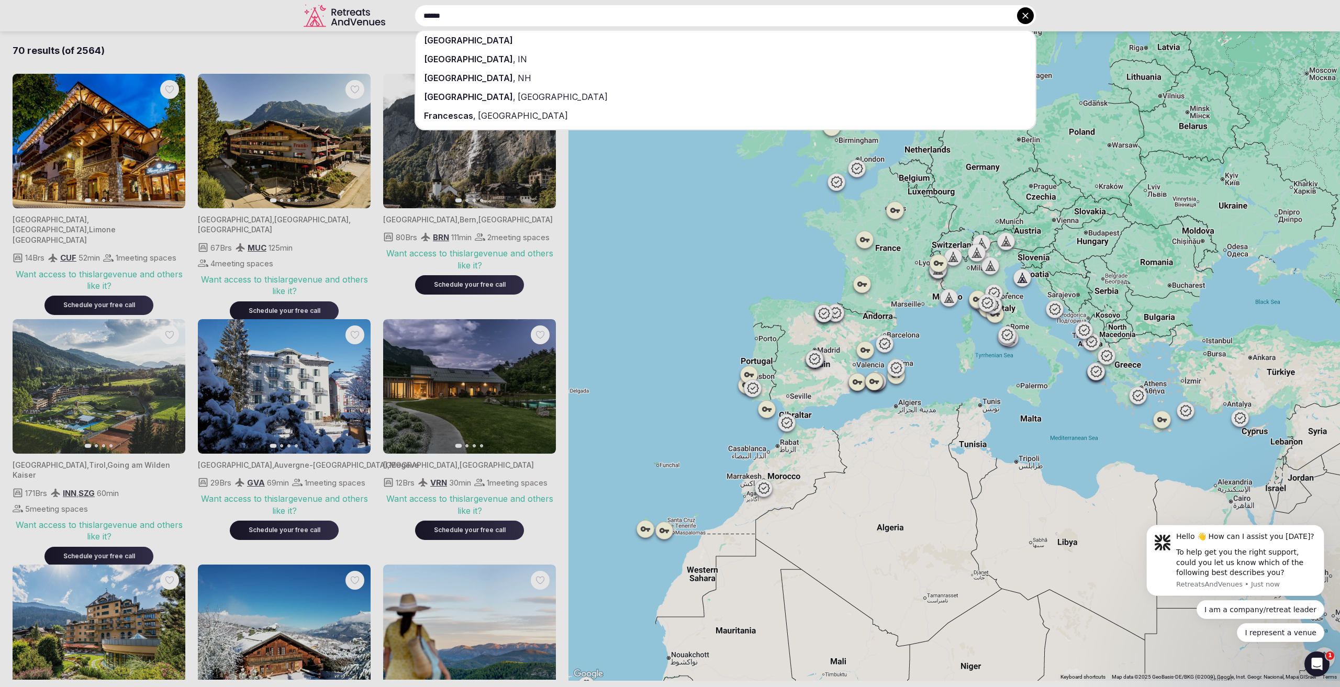
drag, startPoint x: 451, startPoint y: 9, endPoint x: 271, endPoint y: 28, distance: 181.4
click at [389, 27] on div "****** France Francesville , IN [GEOGRAPHIC_DATA] , [GEOGRAPHIC_DATA] [GEOGRAPH…" at bounding box center [712, 16] width 647 height 22
type input "**********"
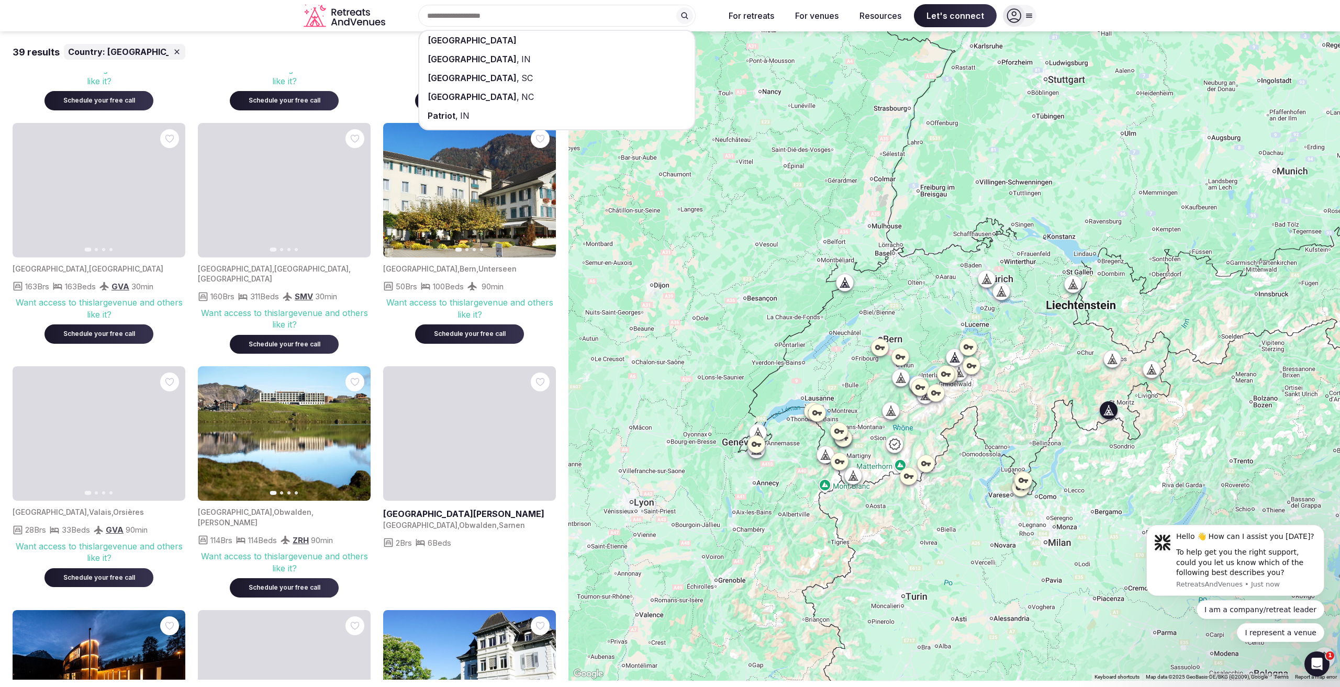
scroll to position [680, 0]
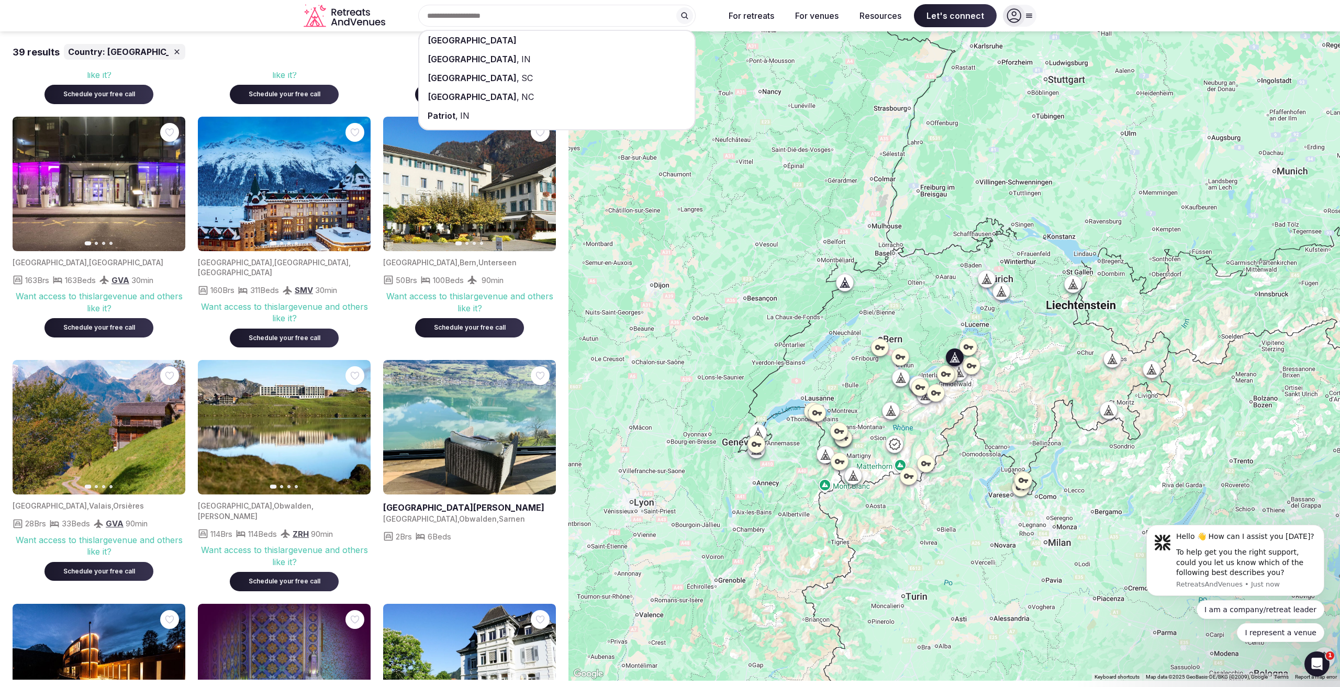
click at [455, 435] on link at bounding box center [469, 427] width 173 height 134
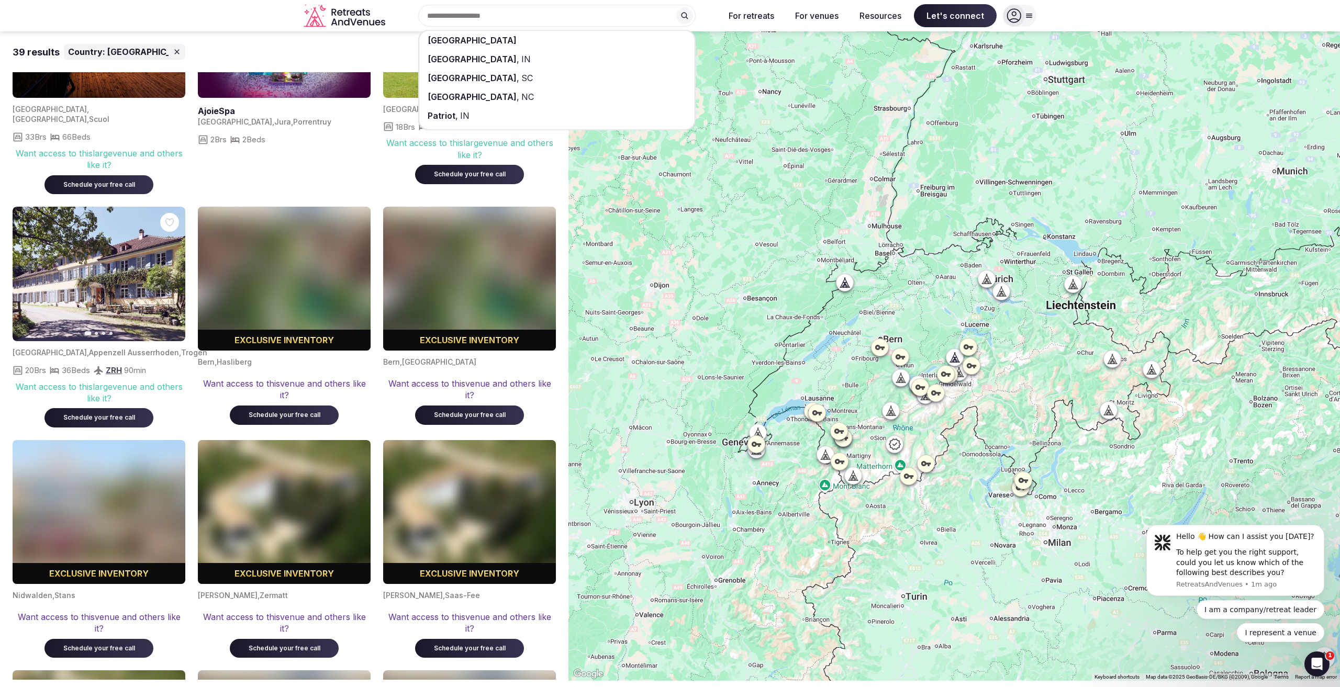
scroll to position [1465, 0]
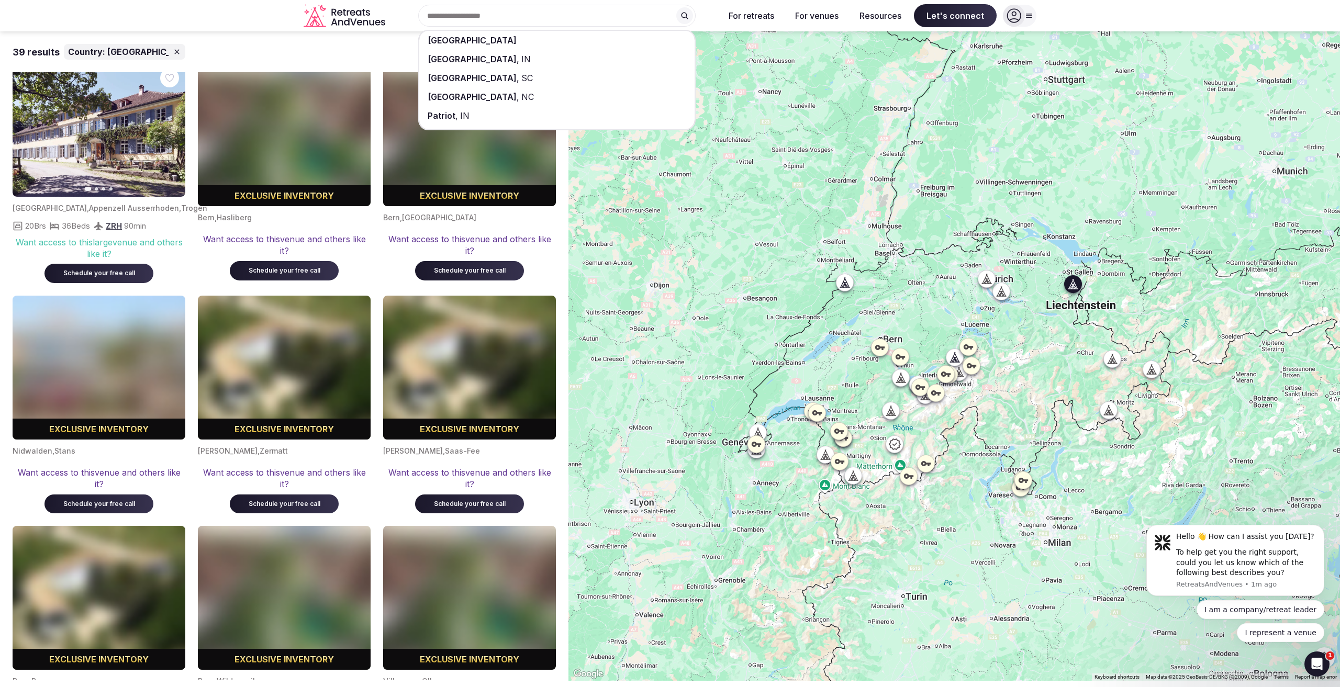
click at [95, 136] on img at bounding box center [99, 129] width 173 height 134
click at [118, 118] on img at bounding box center [99, 129] width 173 height 134
click at [83, 133] on img at bounding box center [99, 129] width 173 height 134
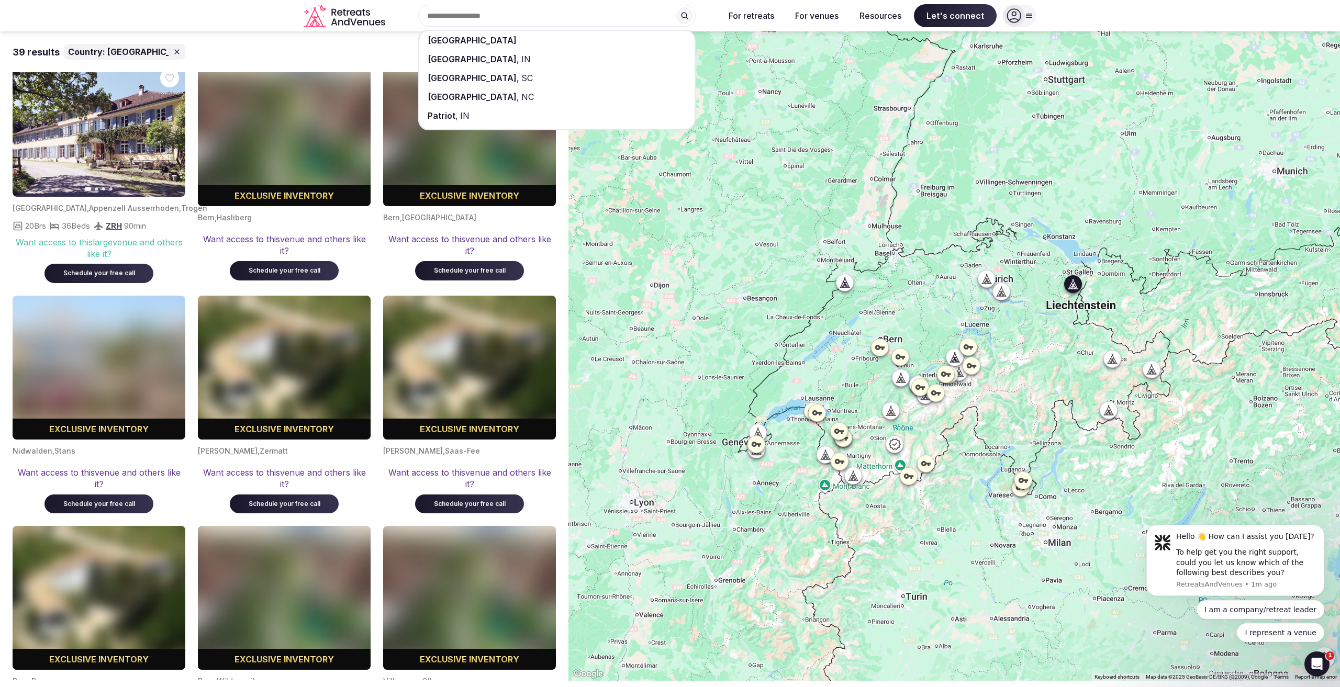
click at [100, 124] on img at bounding box center [99, 129] width 173 height 134
click at [171, 126] on icon "button" at bounding box center [170, 130] width 8 height 8
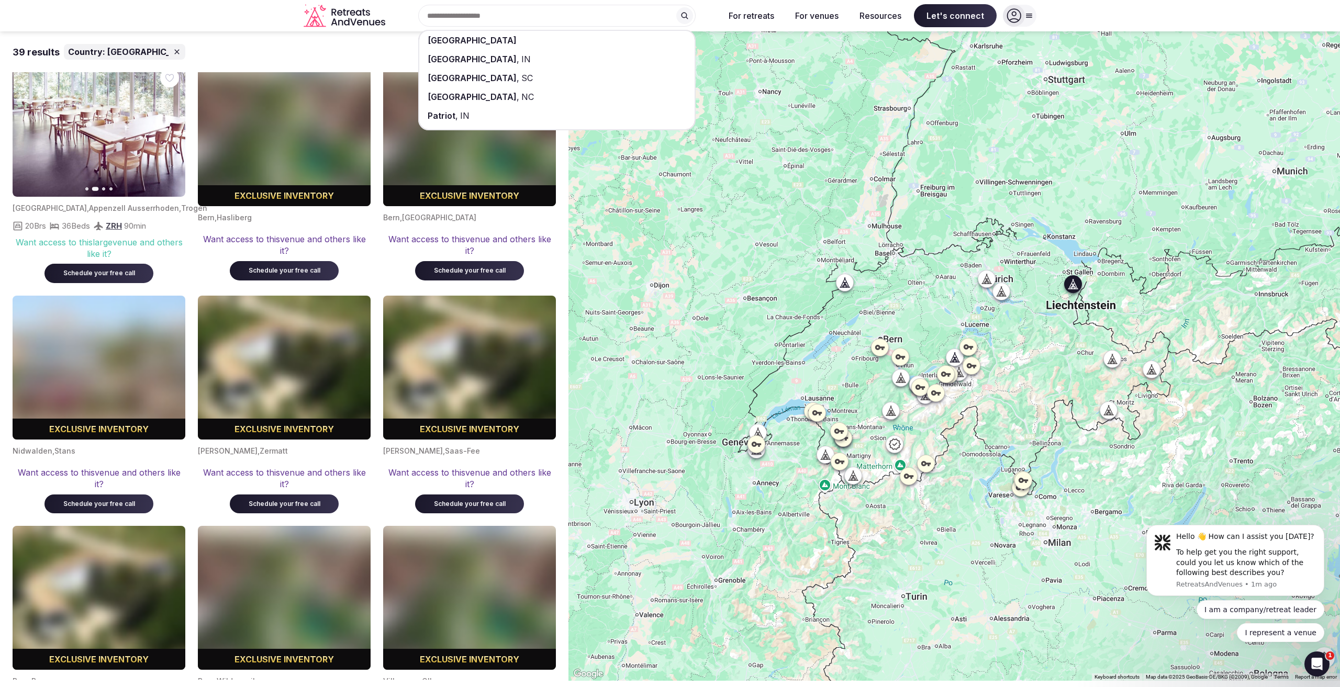
click at [170, 126] on icon "button" at bounding box center [171, 129] width 4 height 7
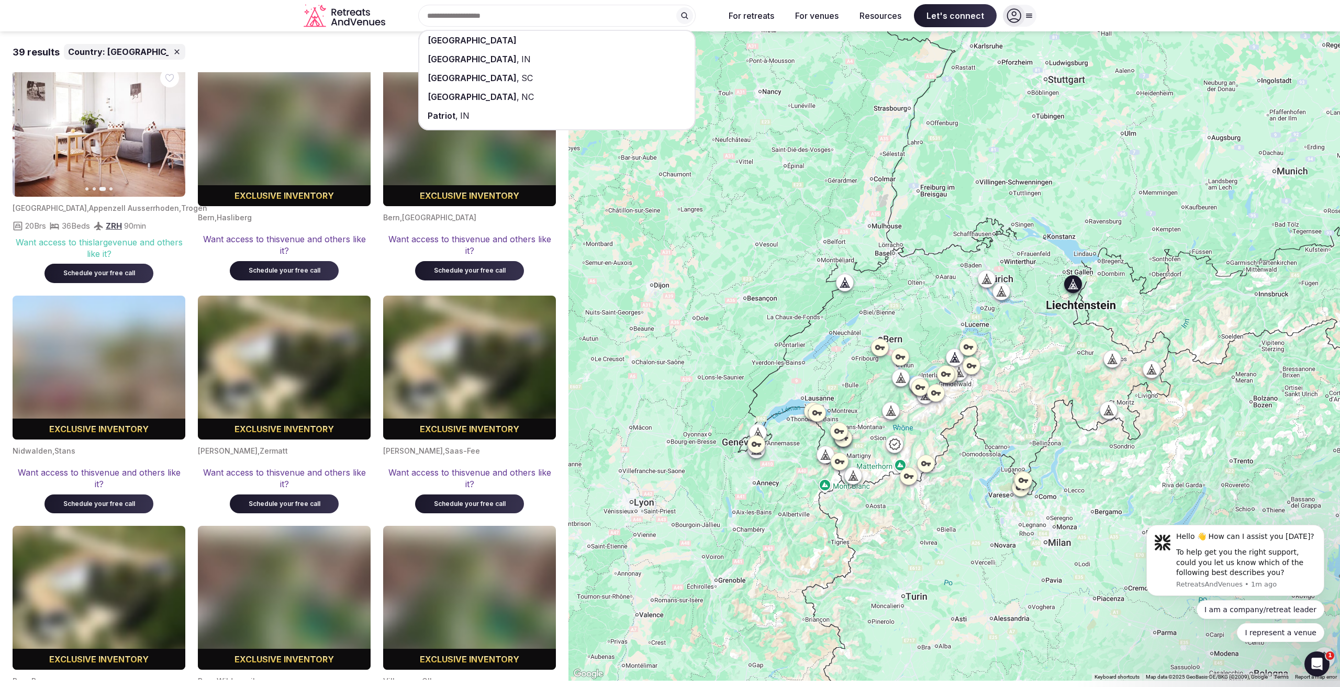
click at [170, 126] on icon "button" at bounding box center [171, 129] width 4 height 7
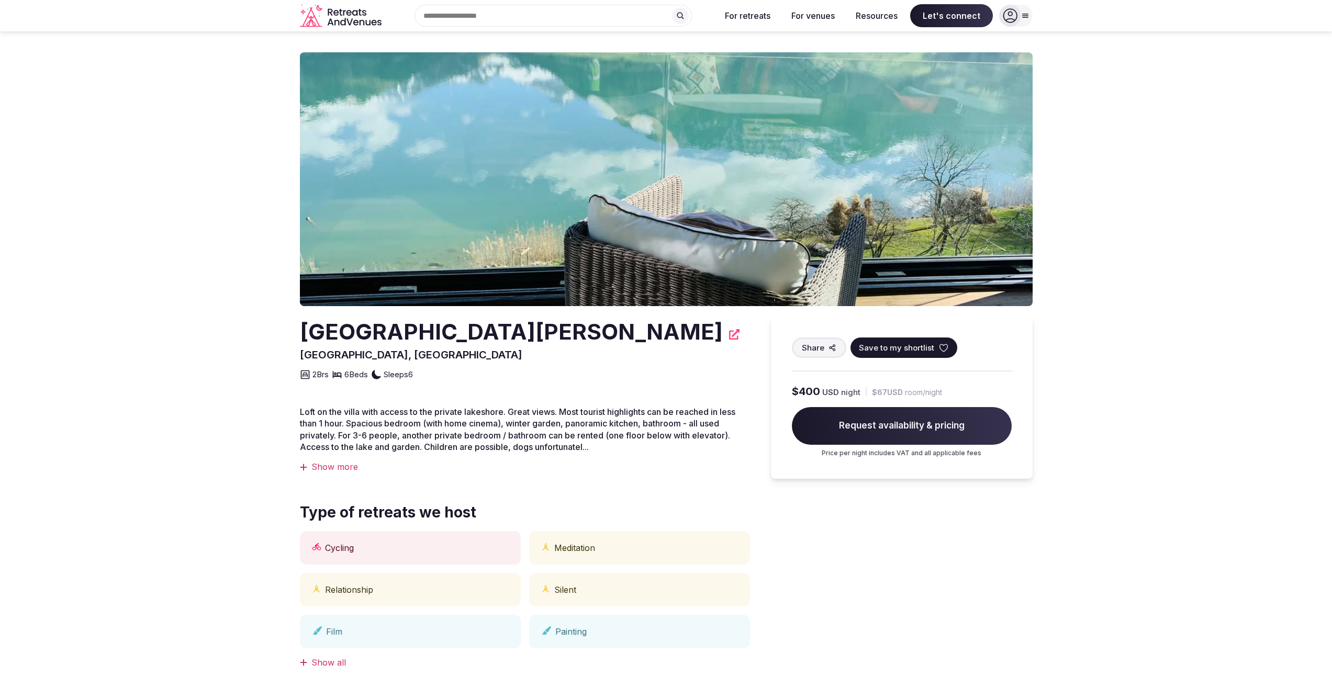
click at [779, 212] on img at bounding box center [666, 179] width 733 height 254
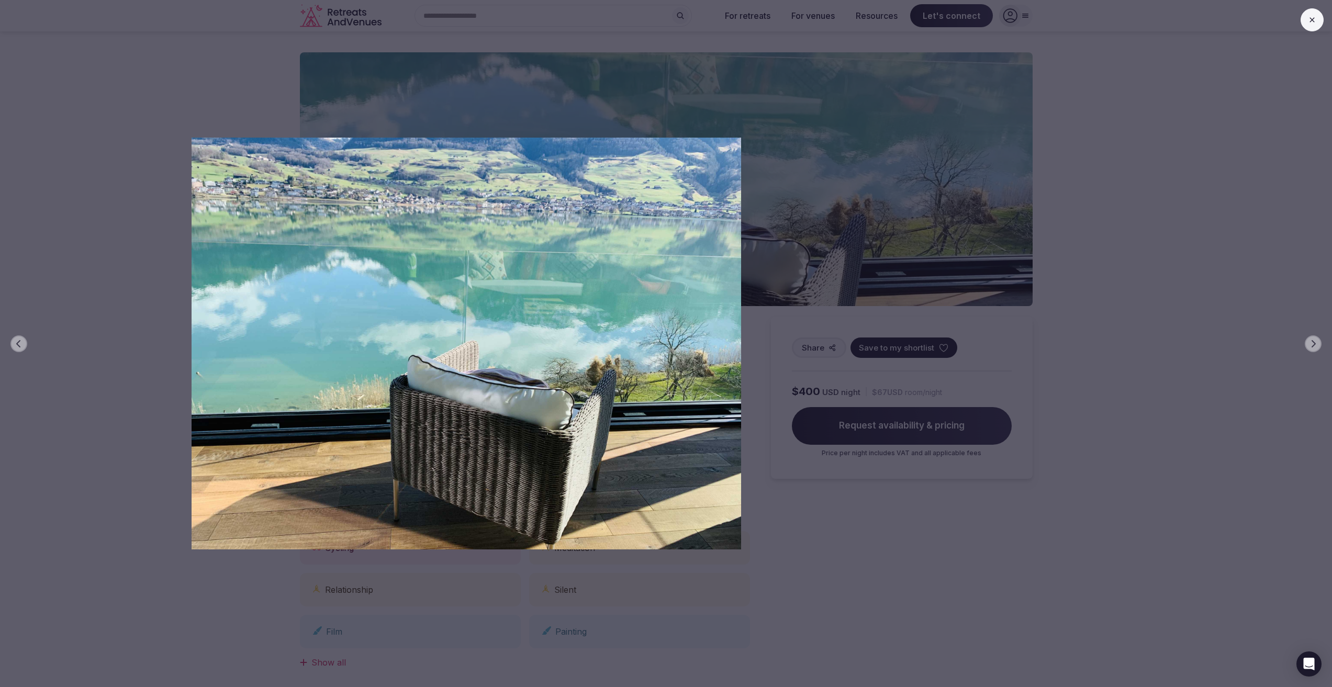
click at [56, 267] on img at bounding box center [466, 344] width 932 height 412
click at [727, 145] on img at bounding box center [466, 344] width 932 height 412
drag, startPoint x: 109, startPoint y: 640, endPoint x: 116, endPoint y: 639, distance: 7.4
click at [115, 640] on div "Previous slide Next slide" at bounding box center [666, 343] width 1332 height 687
